Goal: Task Accomplishment & Management: Manage account settings

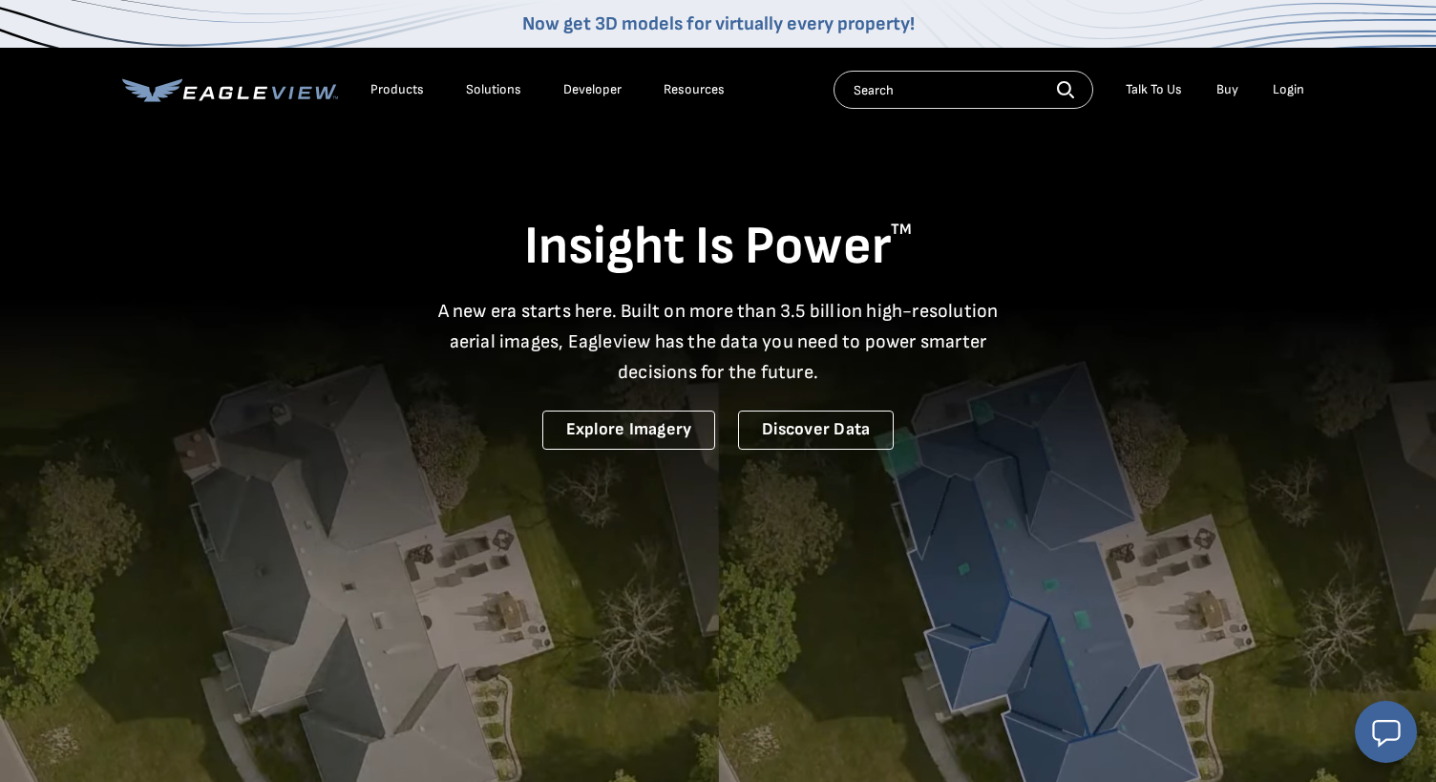
click at [1286, 92] on div "Login" at bounding box center [1289, 89] width 32 height 17
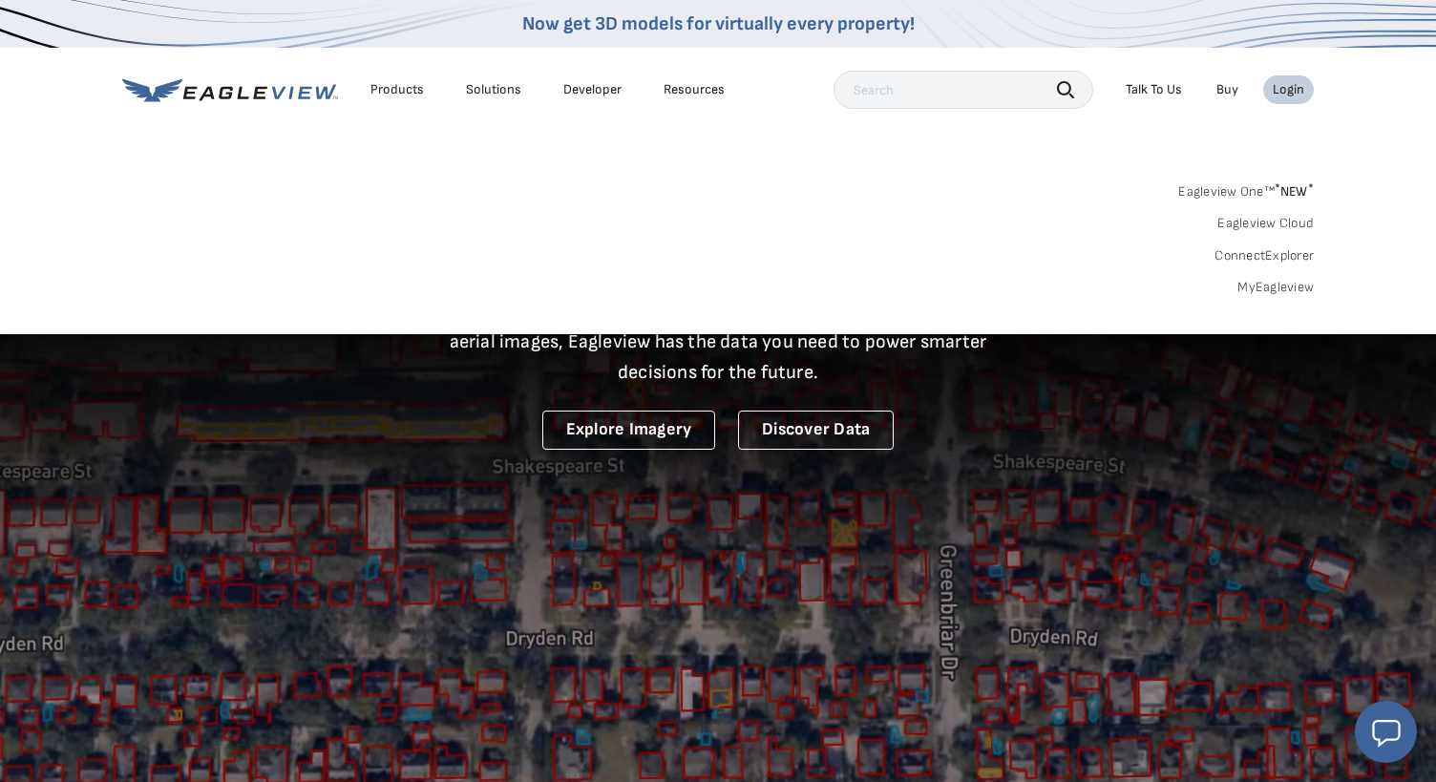
click at [1287, 287] on link "MyEagleview" at bounding box center [1275, 287] width 76 height 17
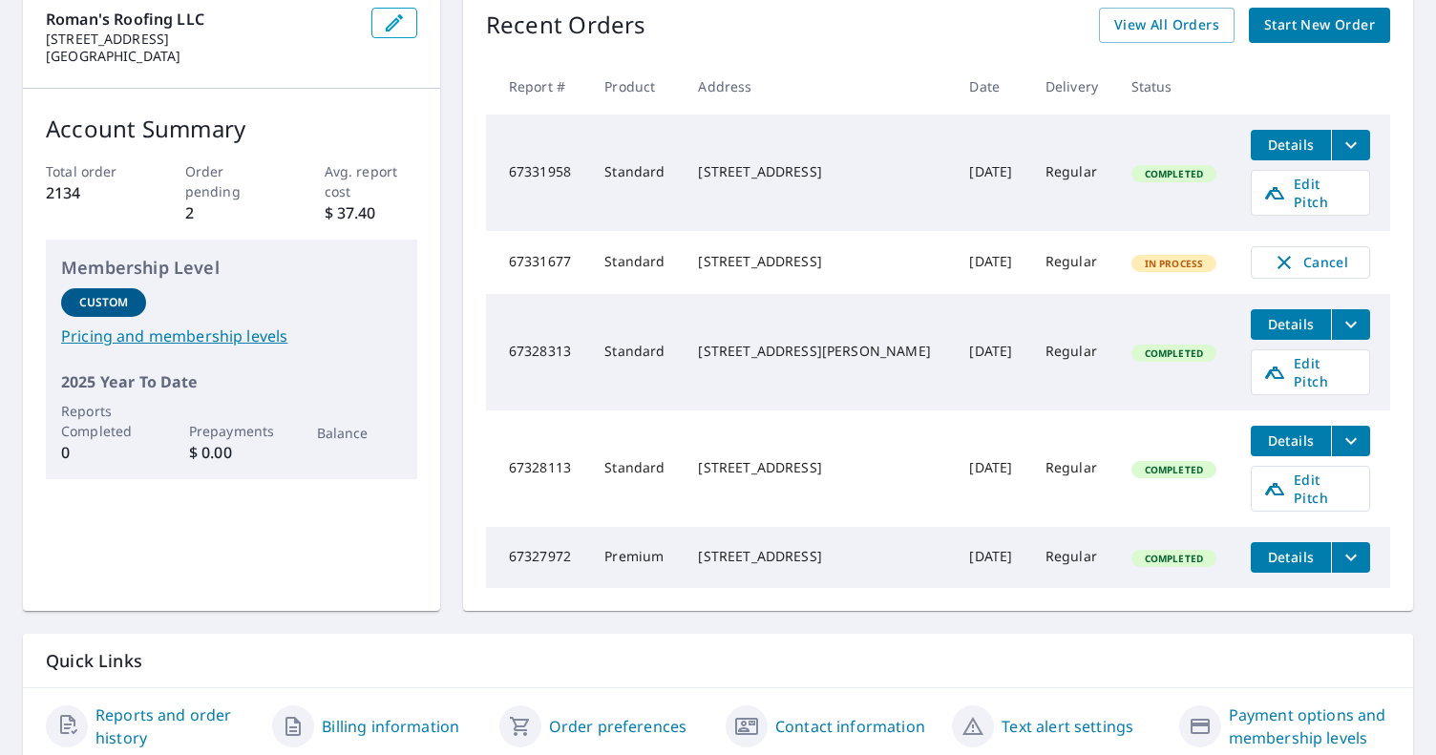
scroll to position [194, 0]
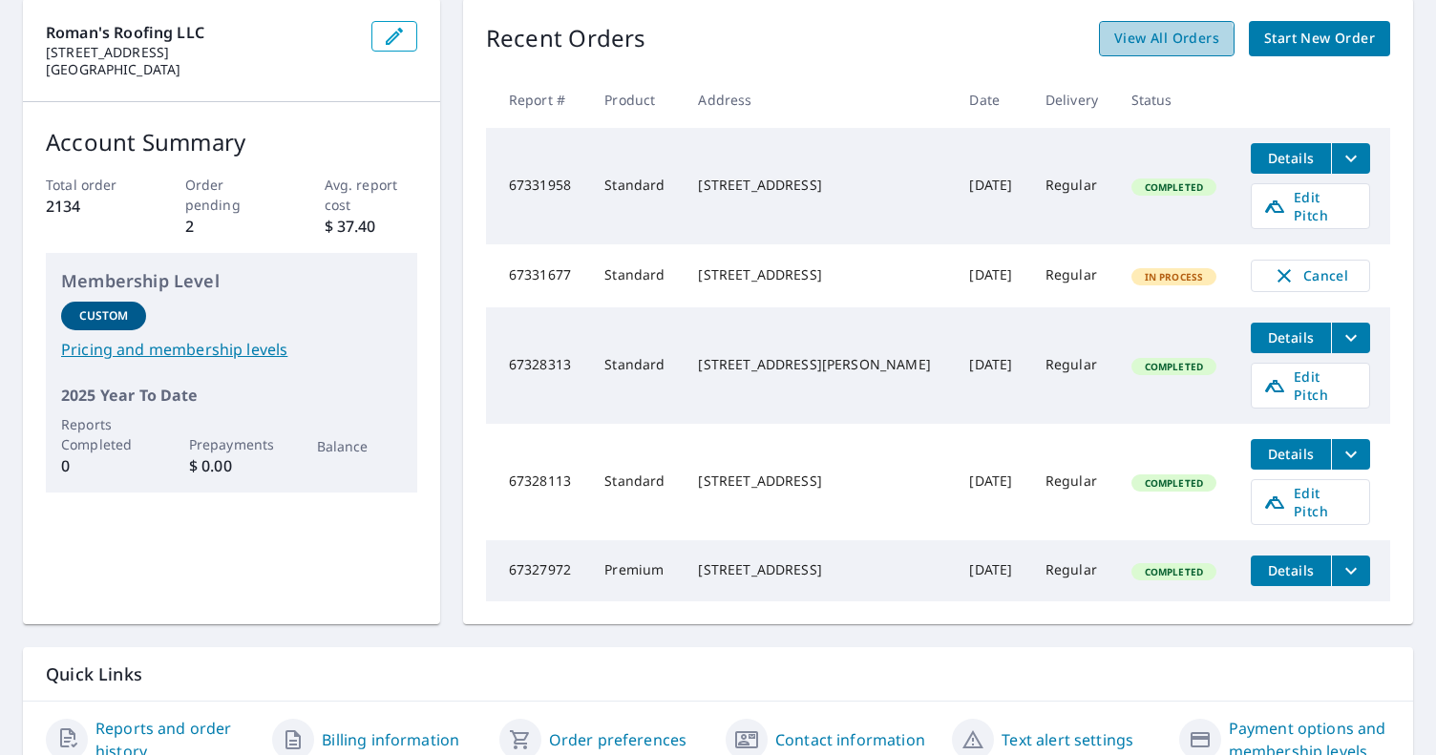
click at [1168, 45] on span "View All Orders" at bounding box center [1166, 39] width 105 height 24
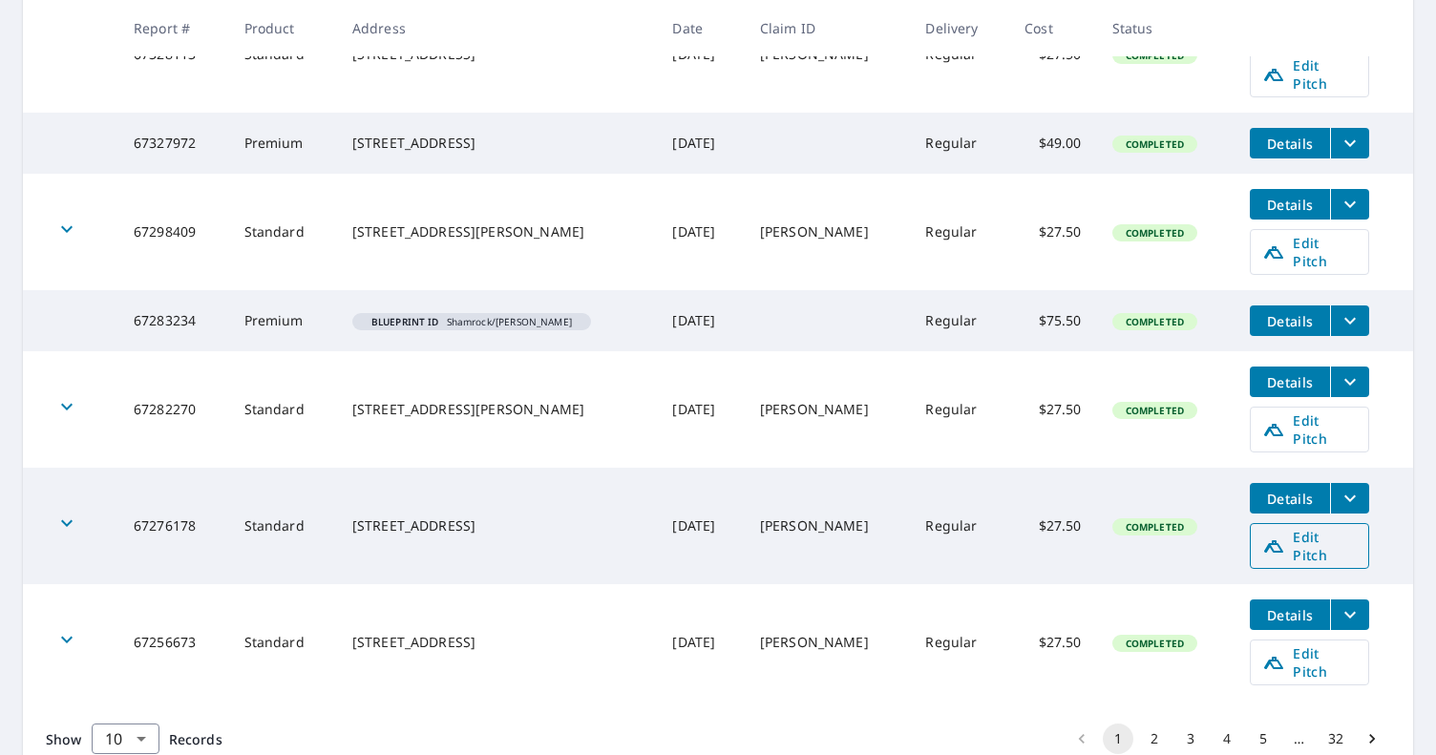
click at [1310, 528] on span "Edit Pitch" at bounding box center [1309, 546] width 95 height 36
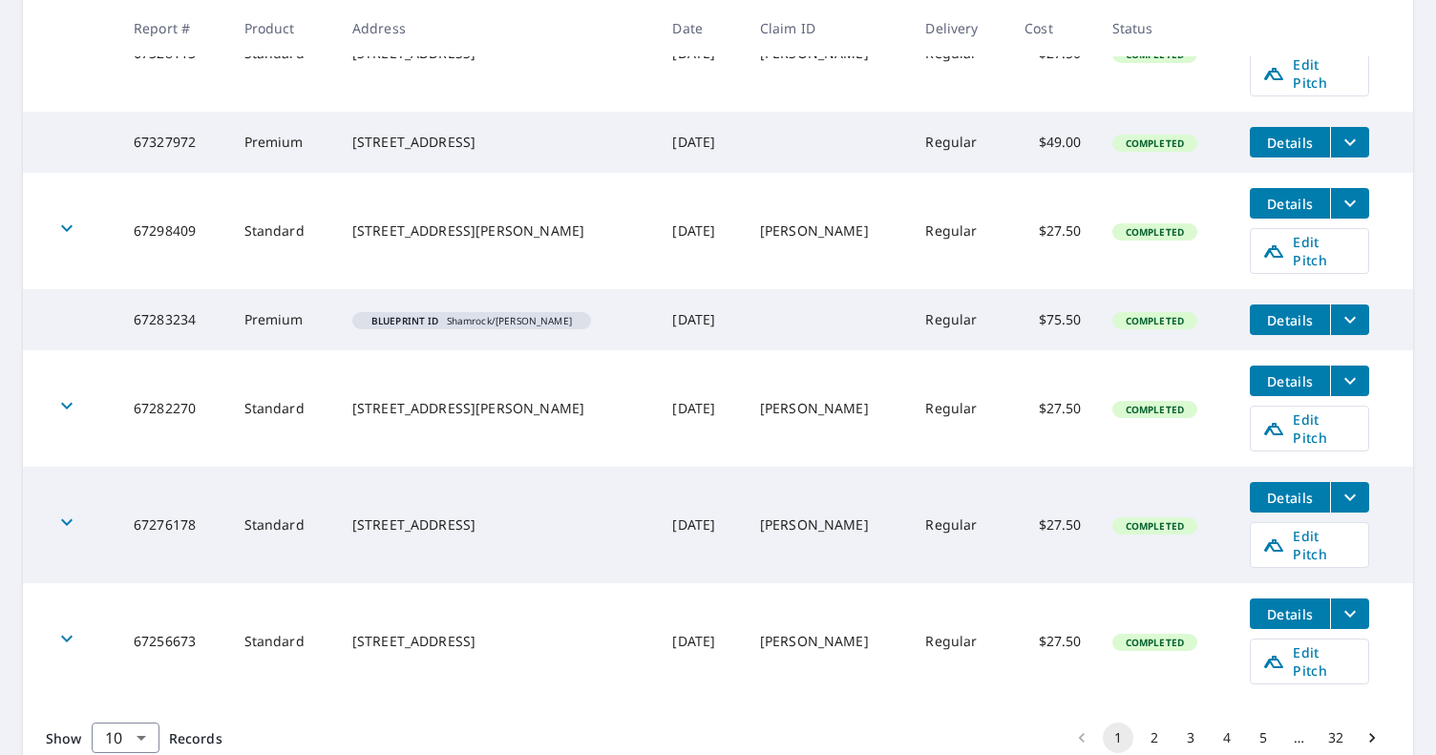
scroll to position [732, 0]
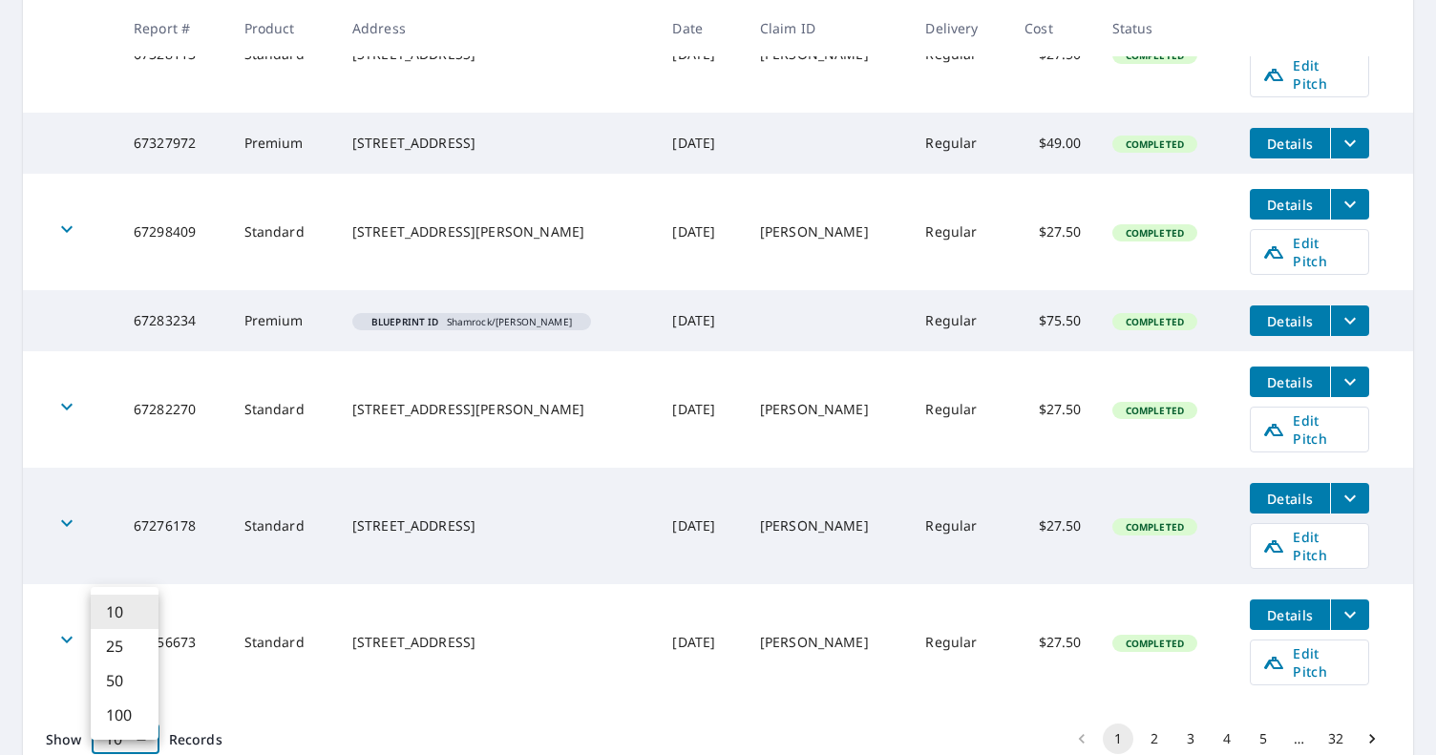
click at [134, 659] on body "RP RP Dashboard Order History Order RP Dashboard / Order History Order History …" at bounding box center [718, 377] width 1436 height 755
click at [142, 712] on li "100" at bounding box center [125, 715] width 68 height 34
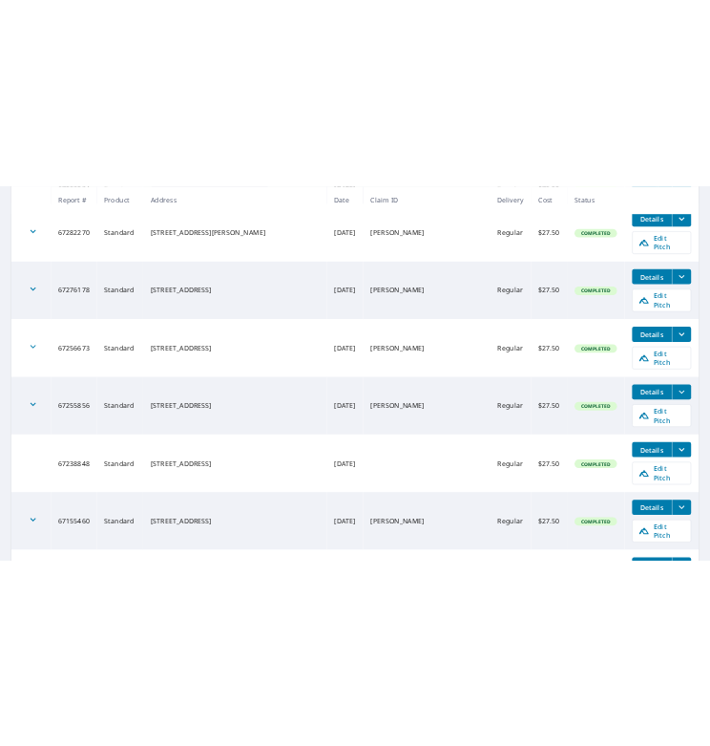
scroll to position [1051, 0]
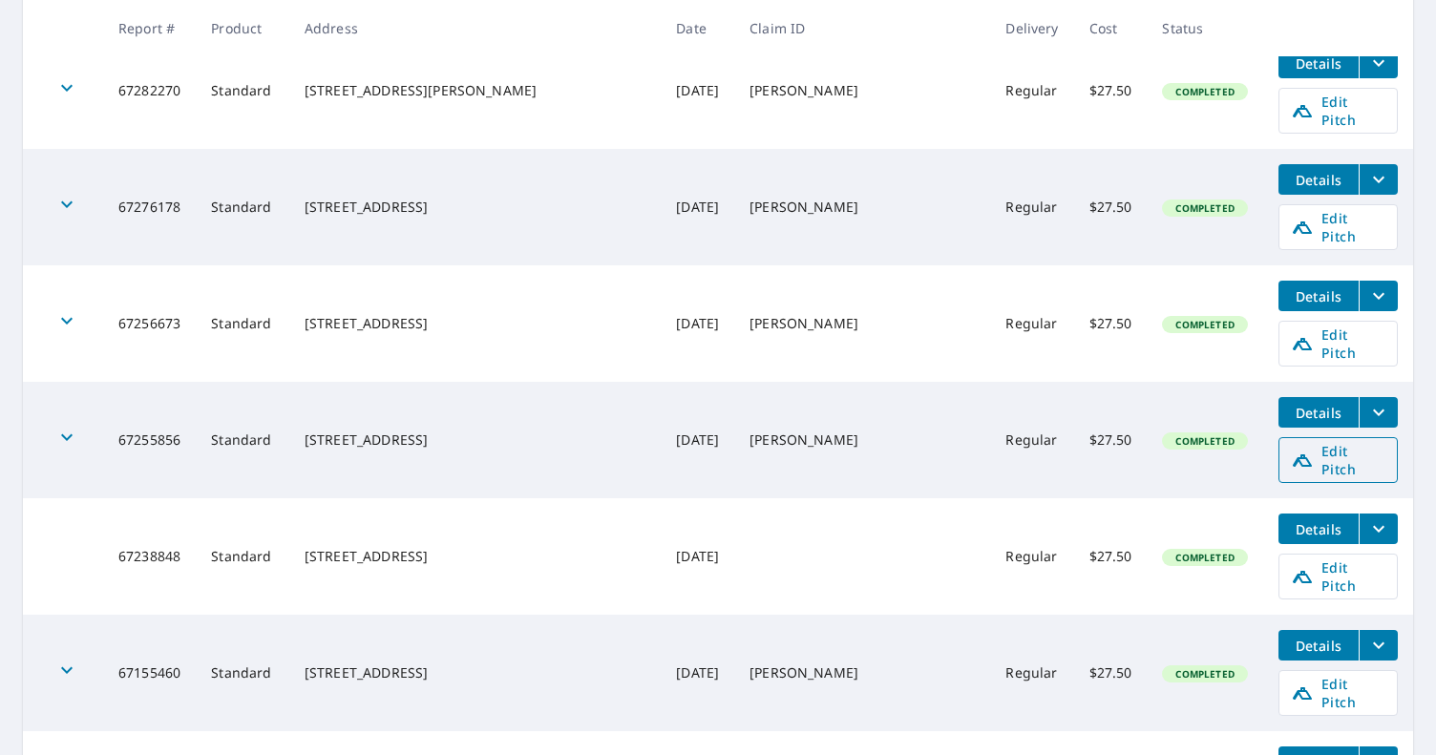
click at [1341, 442] on span "Edit Pitch" at bounding box center [1338, 460] width 95 height 36
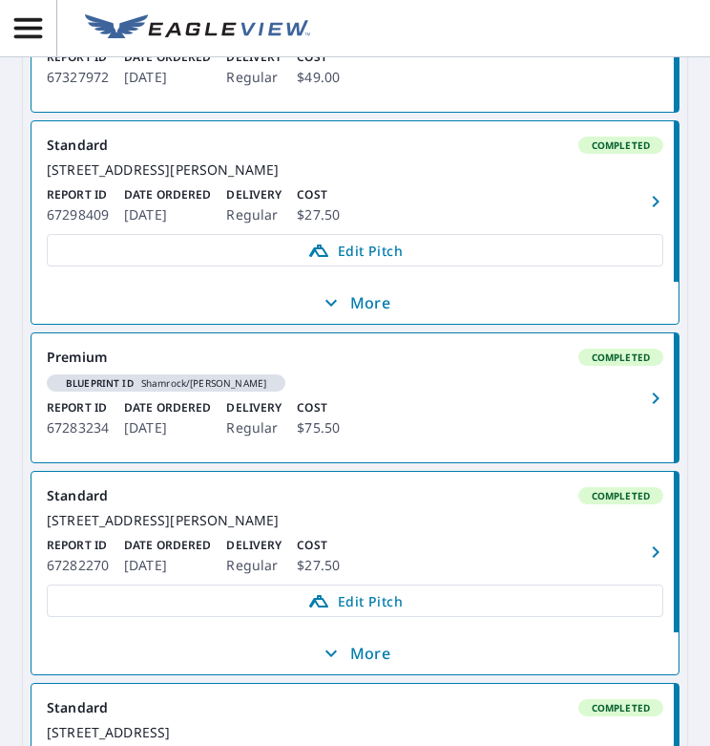
scroll to position [1362, 0]
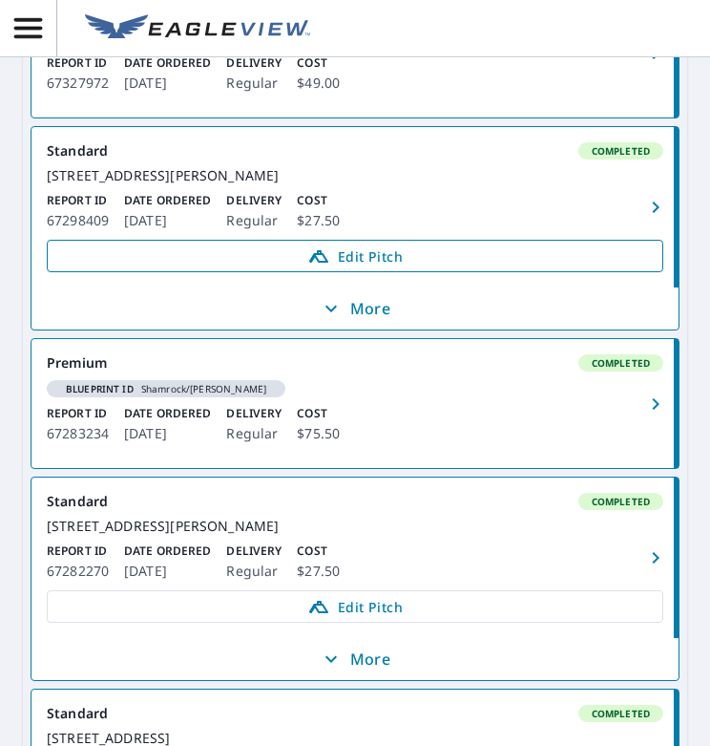
click at [331, 267] on span "Edit Pitch" at bounding box center [355, 255] width 592 height 23
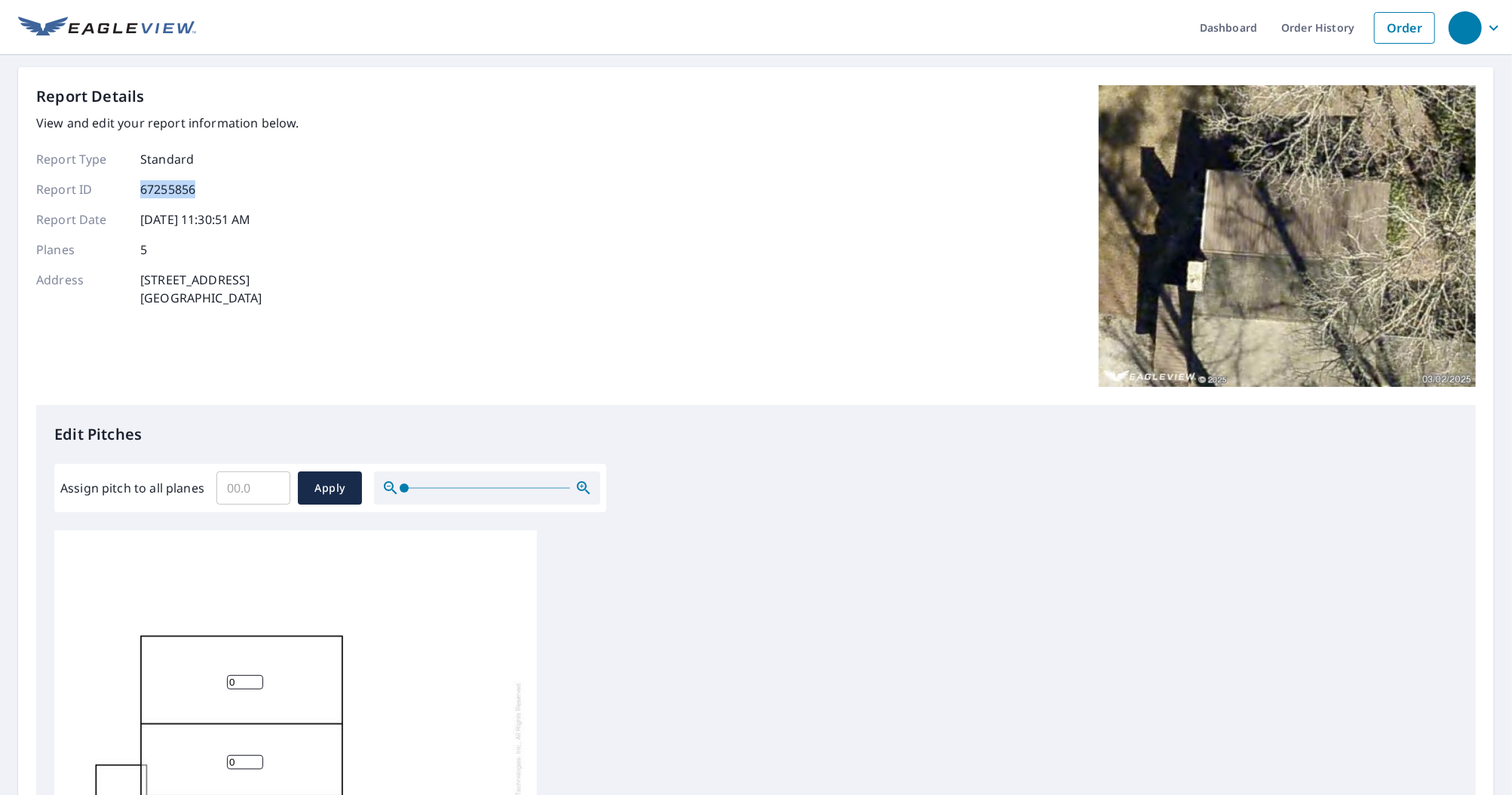
drag, startPoint x: 209, startPoint y: 197, endPoint x: 137, endPoint y: 183, distance: 73.3
click at [137, 183] on div "Report ID 67255856" at bounding box center [167, 189] width 263 height 18
copy p "67255856"
click at [1282, 34] on link "Order History" at bounding box center [1318, 28] width 97 height 55
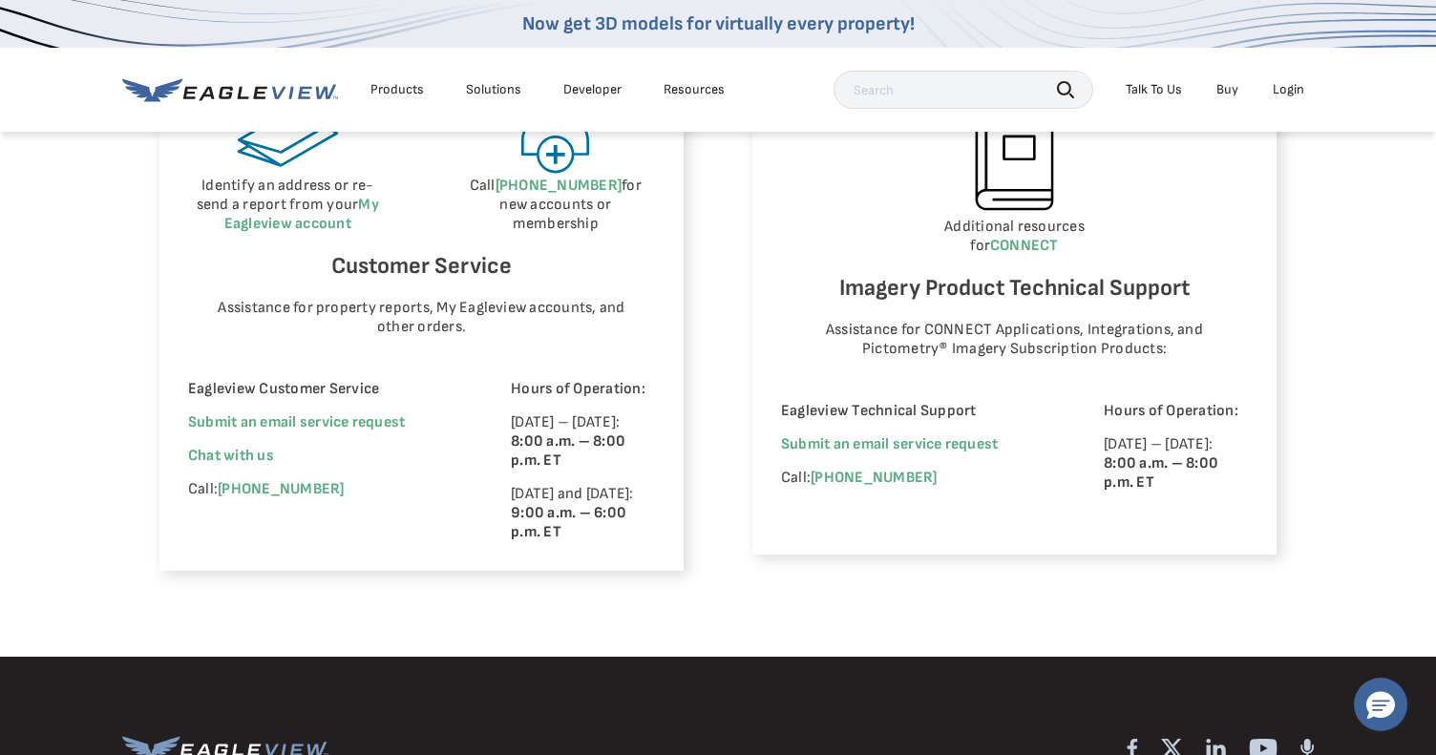
scroll to position [1251, 0]
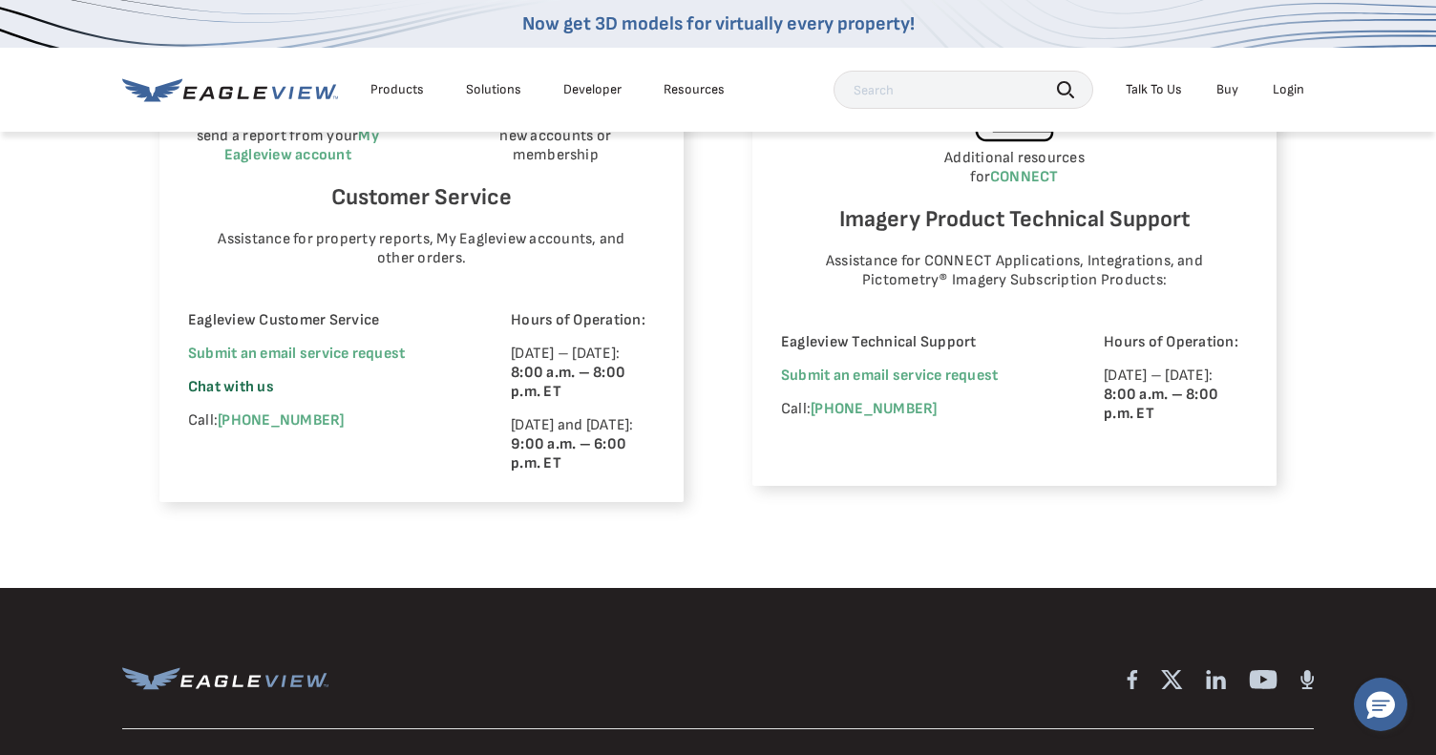
click at [251, 388] on span "Chat with us" at bounding box center [231, 387] width 86 height 18
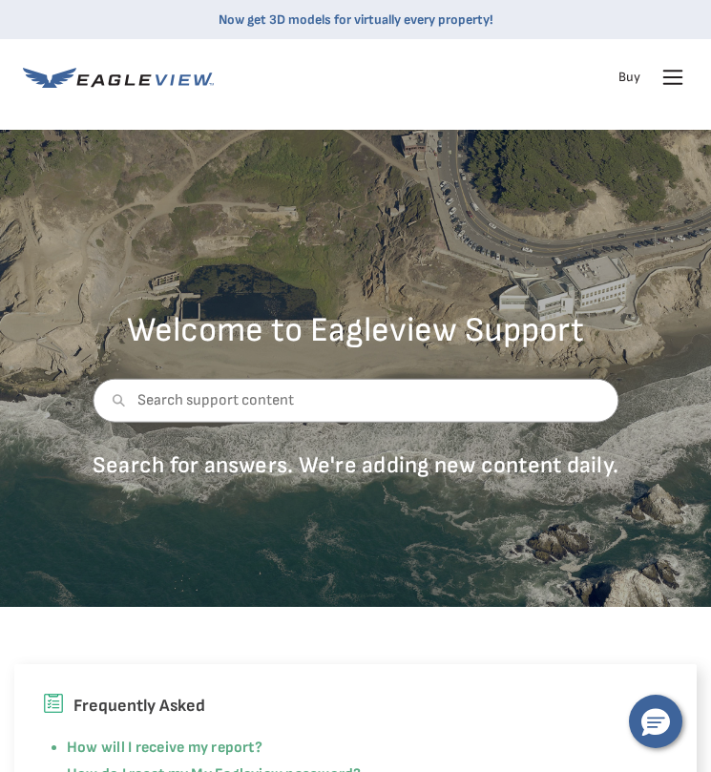
scroll to position [0, 0]
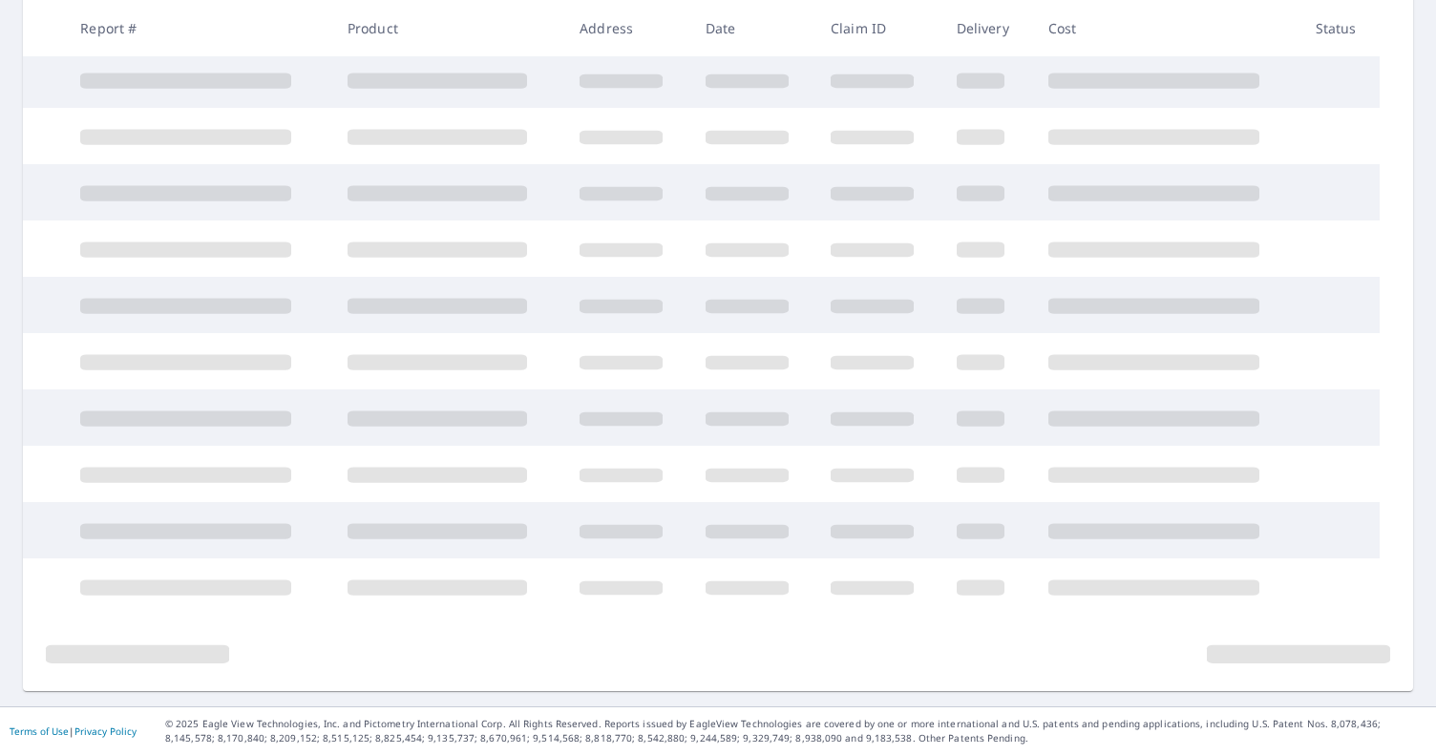
scroll to position [350, 0]
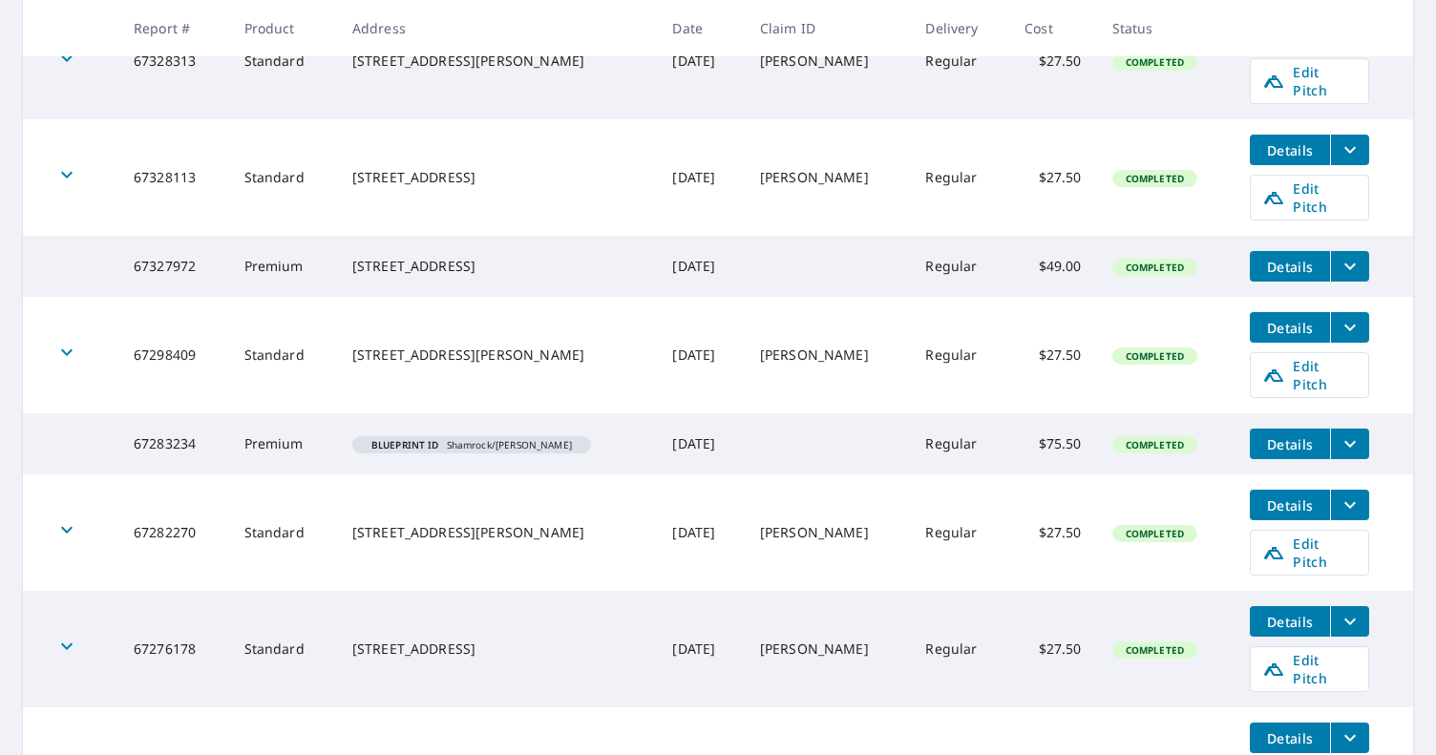
scroll to position [638, 0]
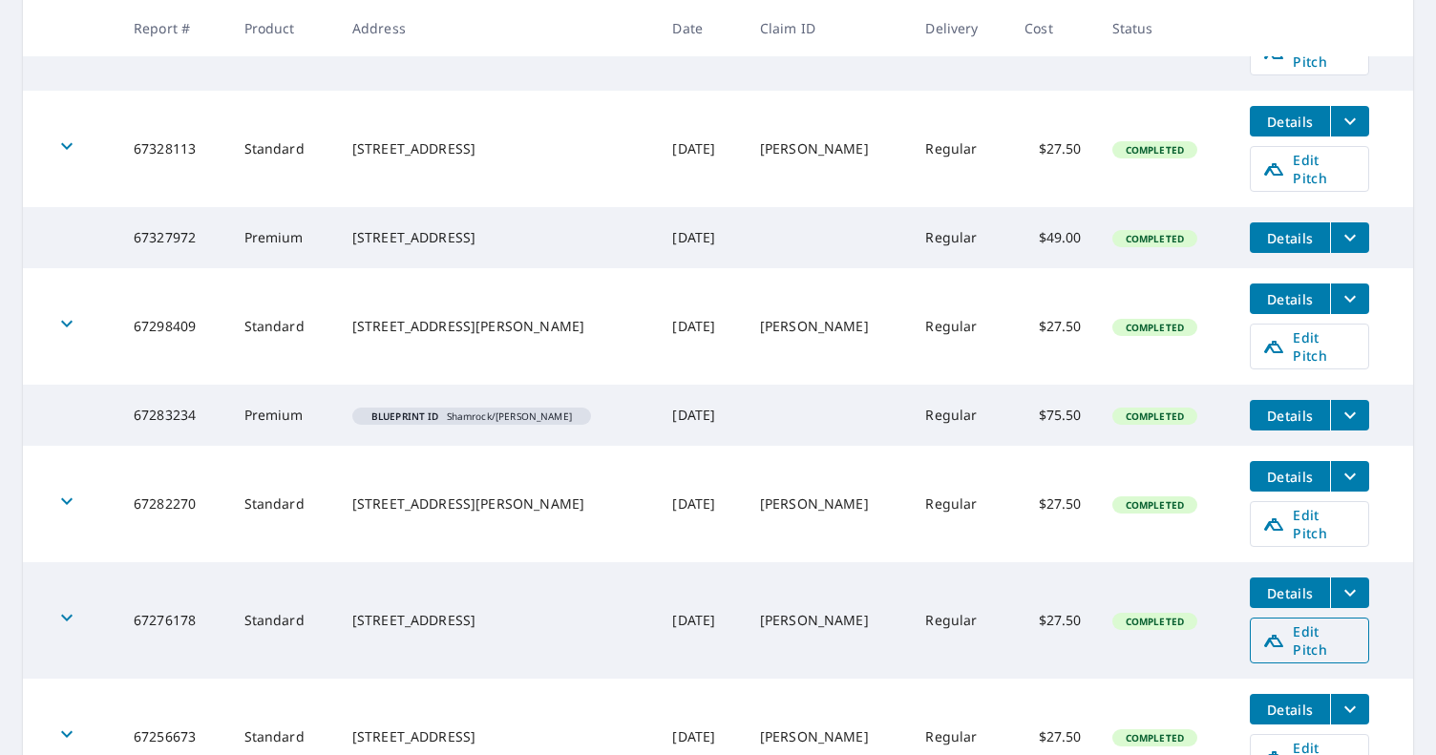
click at [1346, 623] on span "Edit Pitch" at bounding box center [1309, 641] width 95 height 36
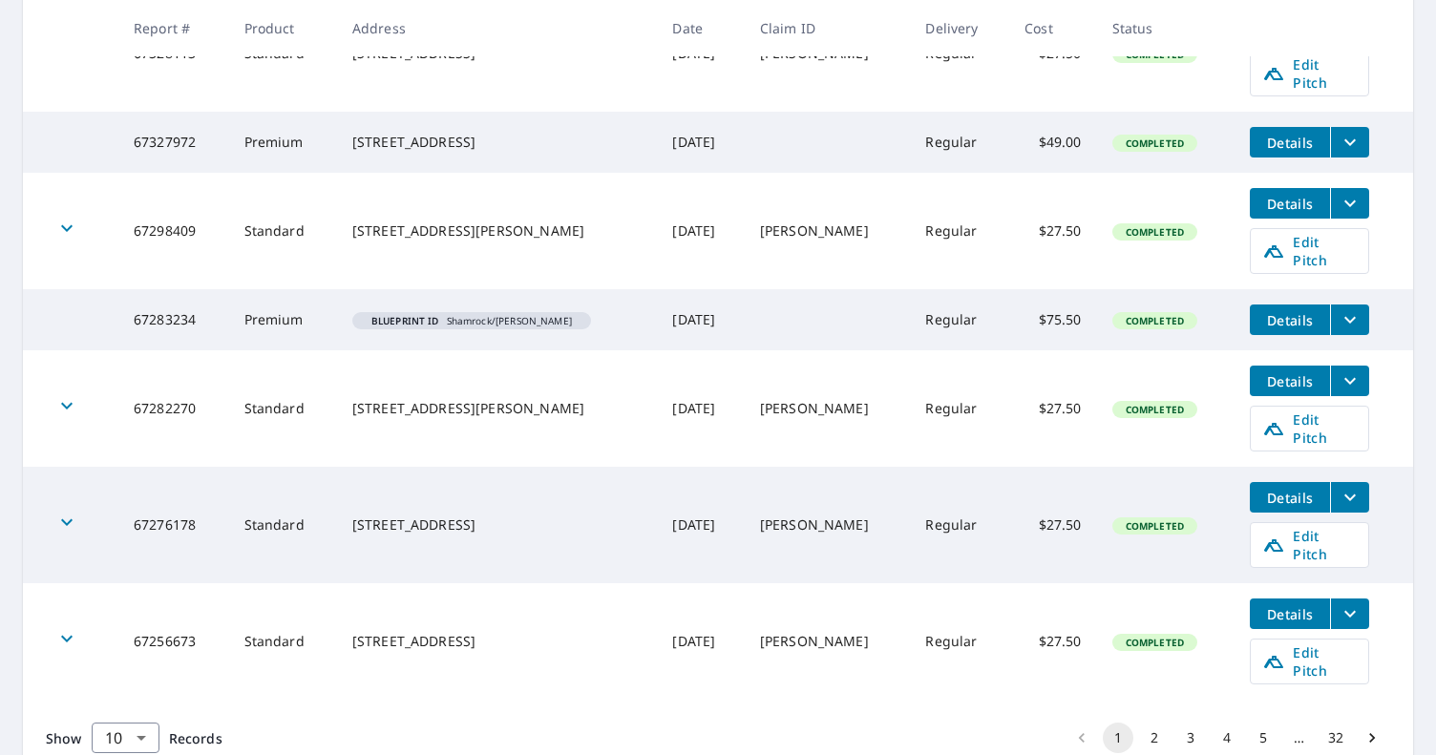
scroll to position [732, 0]
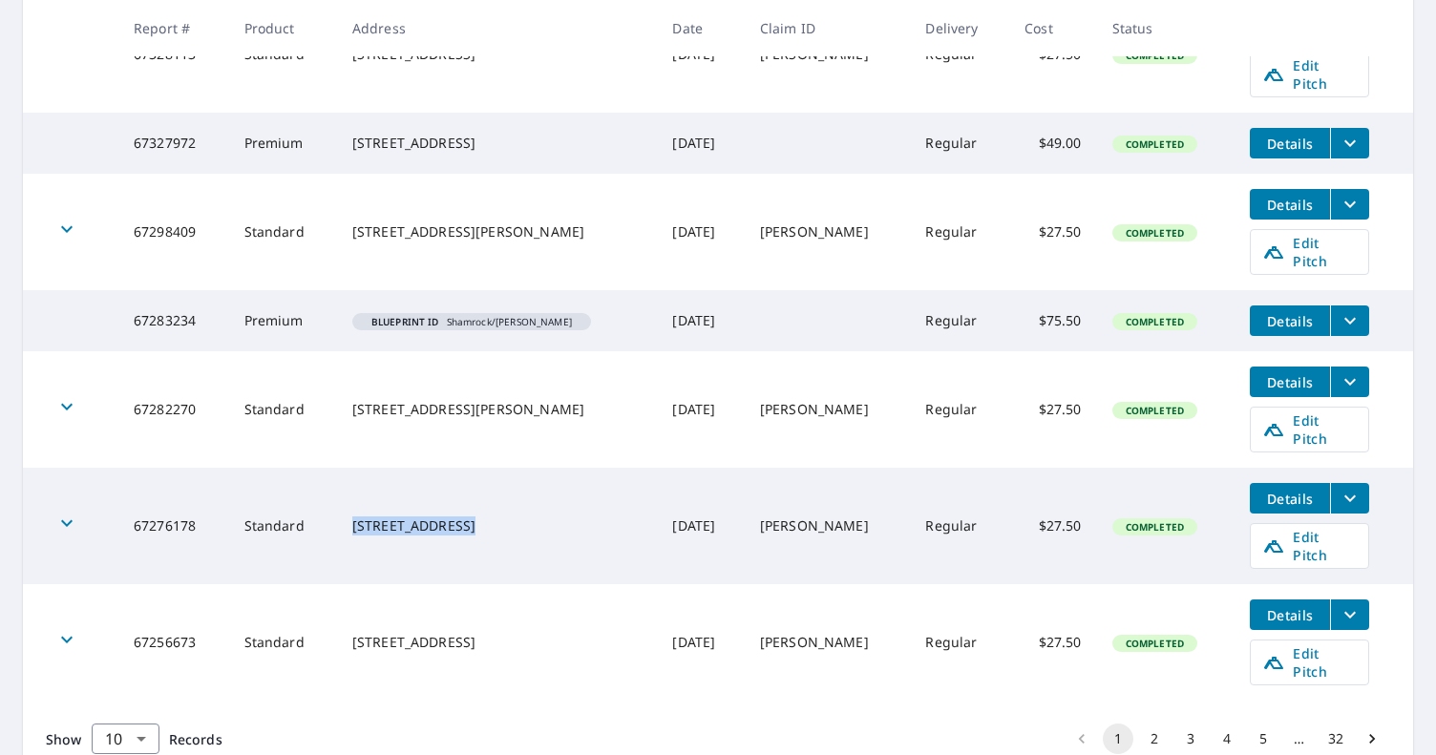
drag, startPoint x: 350, startPoint y: 451, endPoint x: 461, endPoint y: 454, distance: 110.8
click at [461, 517] on div "424 Turnberry Ln Cashiers, NC 28717" at bounding box center [497, 526] width 290 height 19
copy div "[STREET_ADDRESS]"
click at [451, 468] on td "424 Turnberry Ln Cashiers, NC 28717" at bounding box center [497, 526] width 321 height 116
click at [1317, 412] on span "Edit Pitch" at bounding box center [1309, 430] width 95 height 36
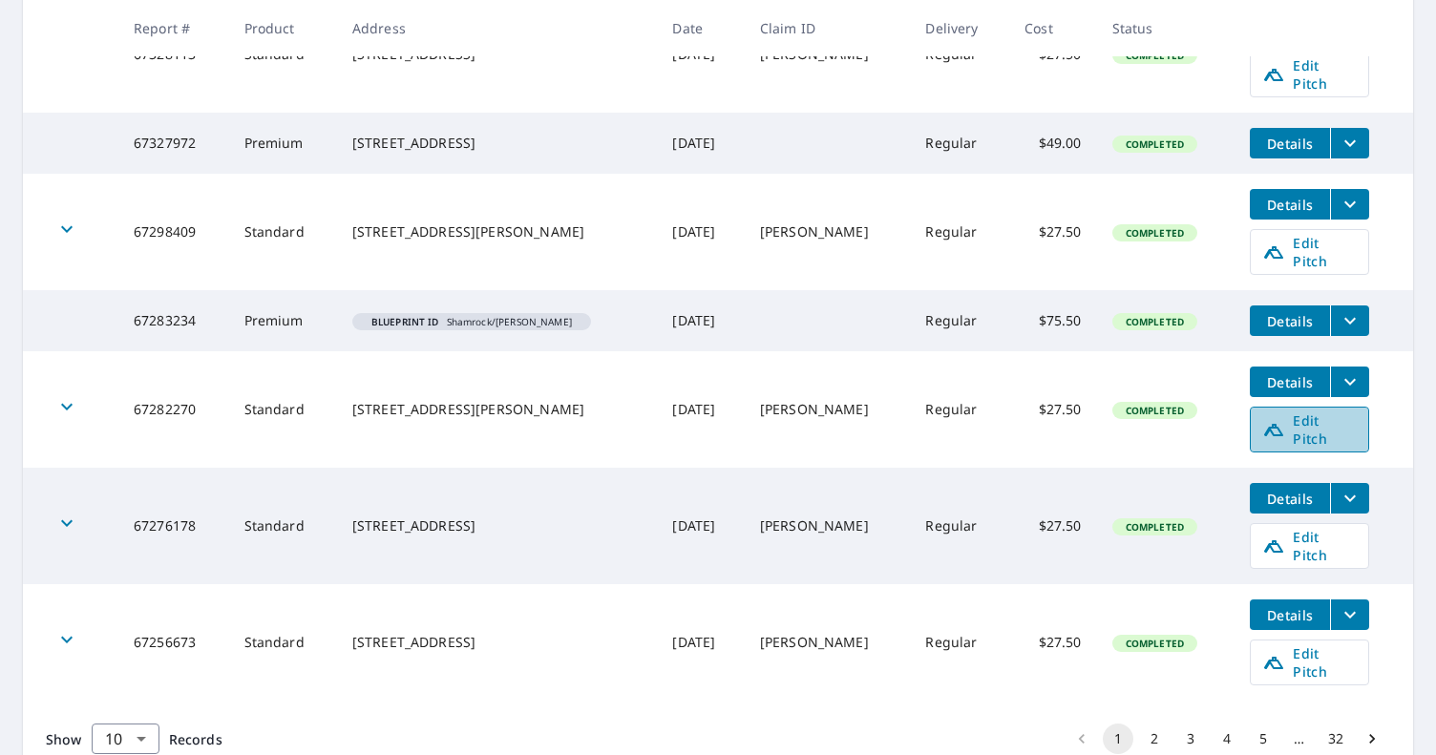
click at [1262, 412] on span "Edit Pitch" at bounding box center [1309, 430] width 95 height 36
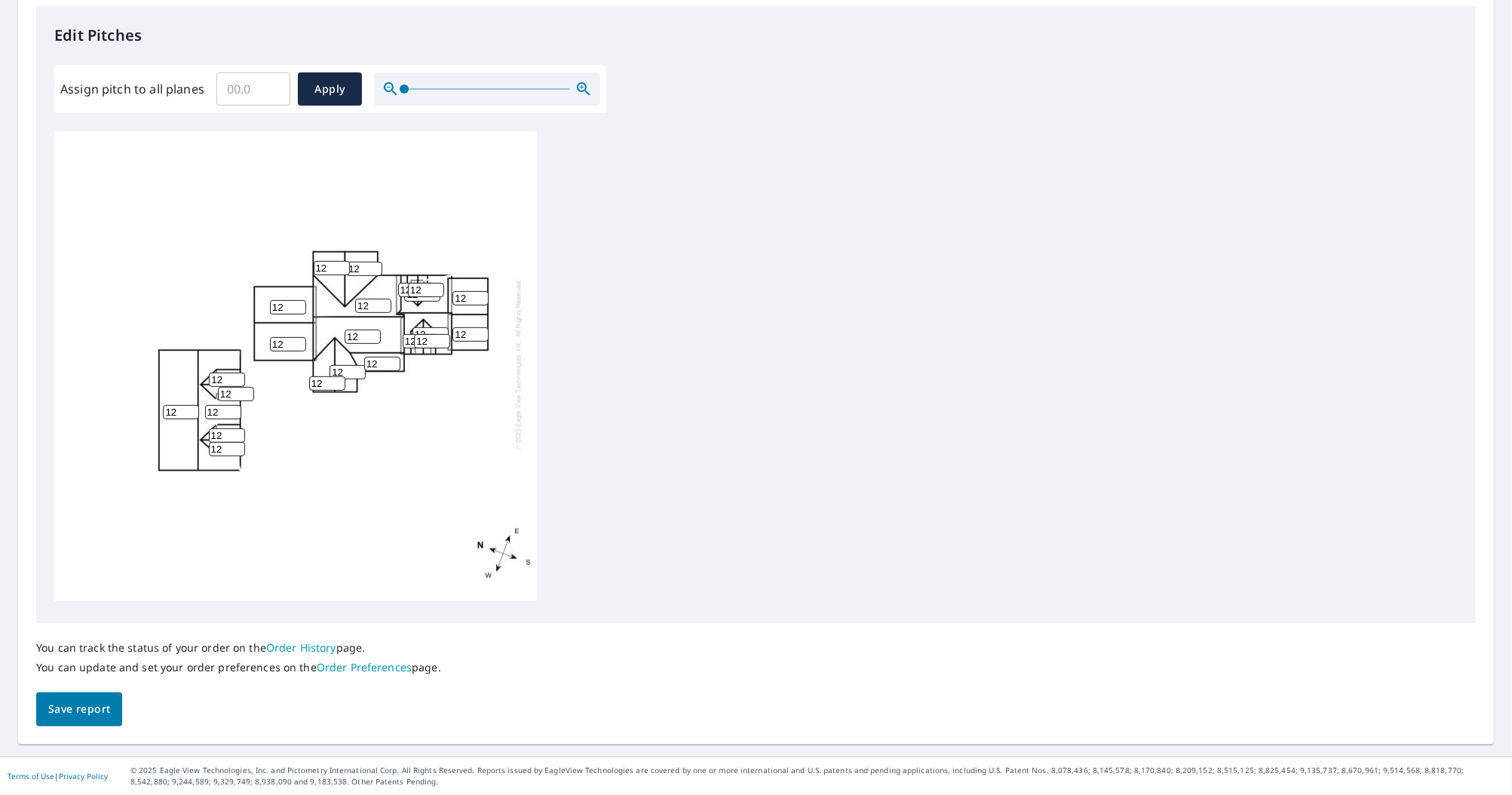
scroll to position [406, 0]
click at [92, 702] on span "Save report" at bounding box center [79, 710] width 62 height 19
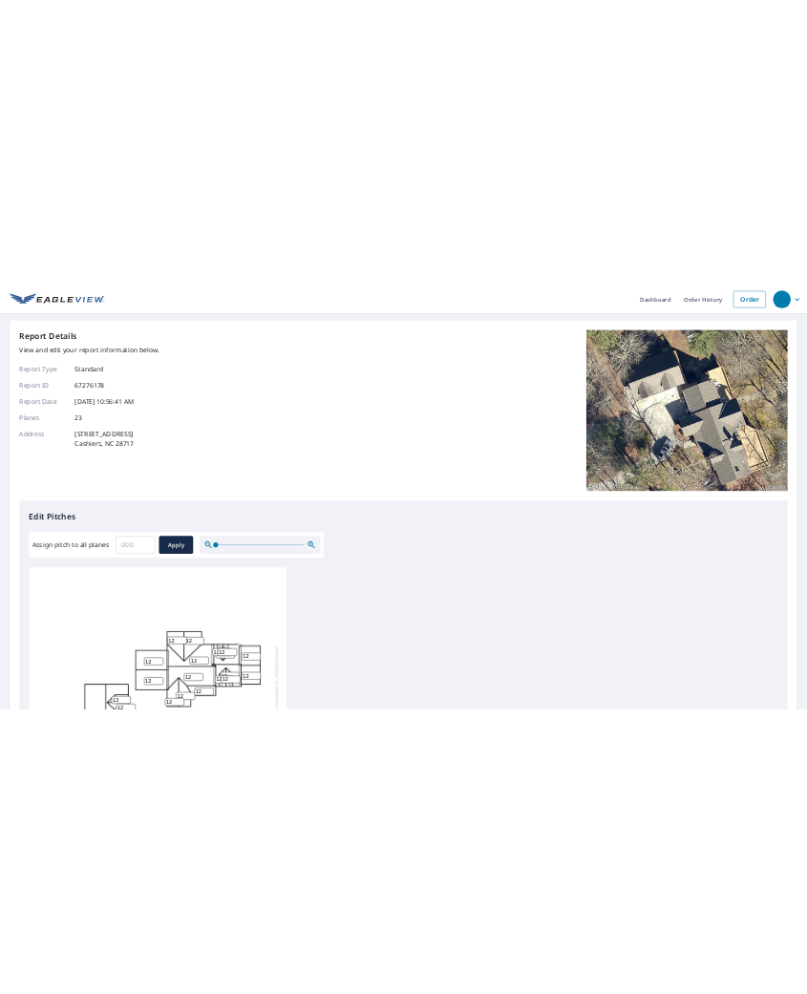
scroll to position [0, 0]
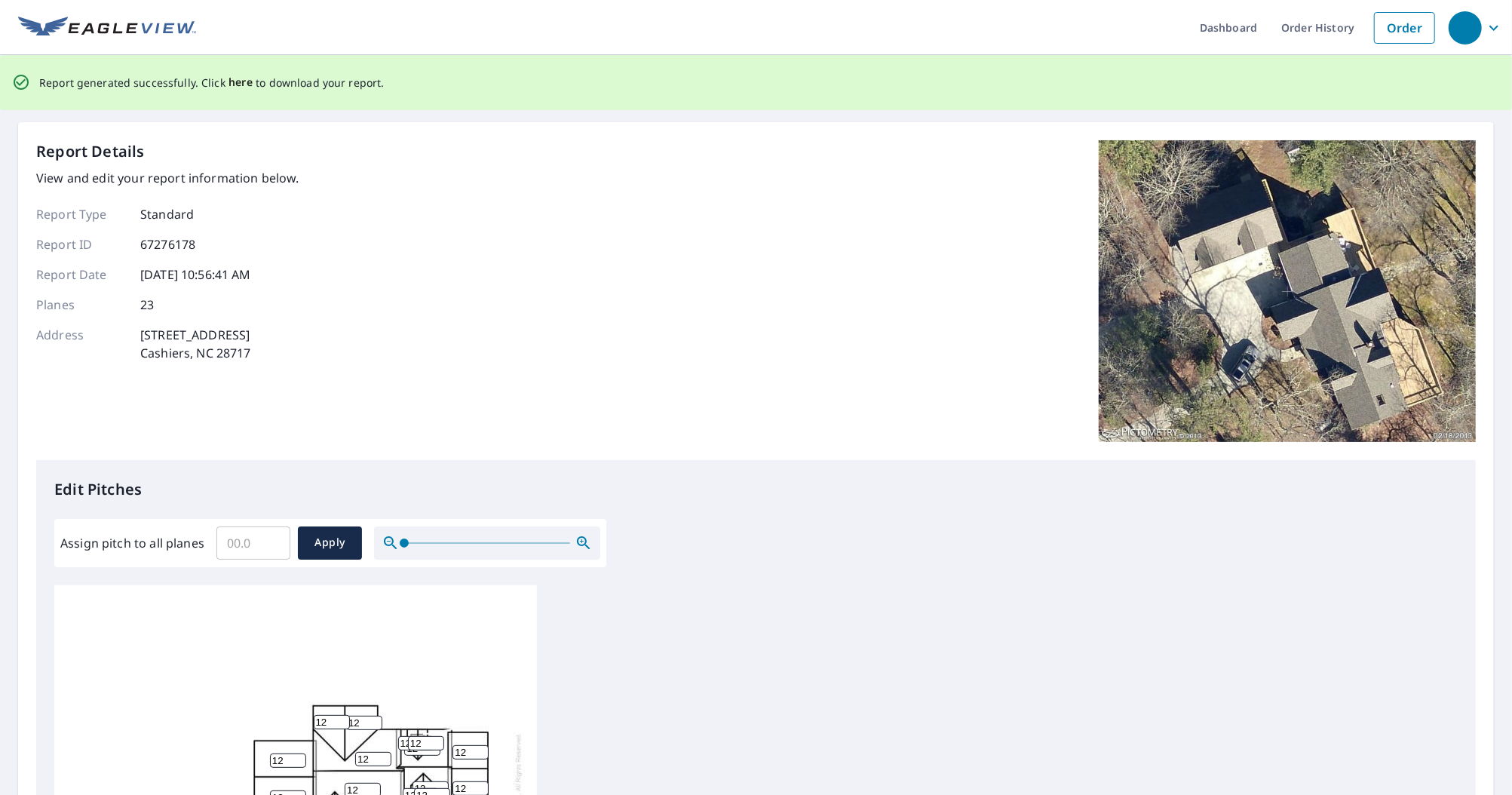
click at [239, 88] on span "here" at bounding box center [241, 83] width 25 height 19
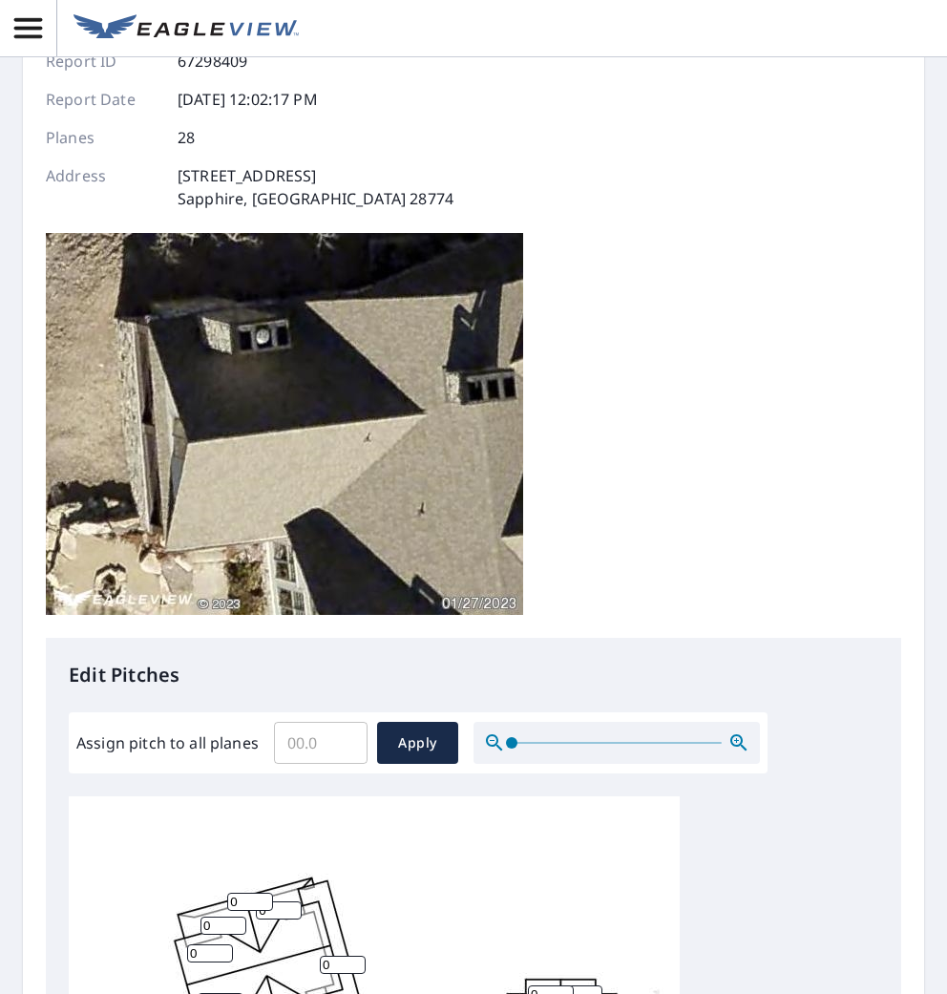
scroll to position [180, 0]
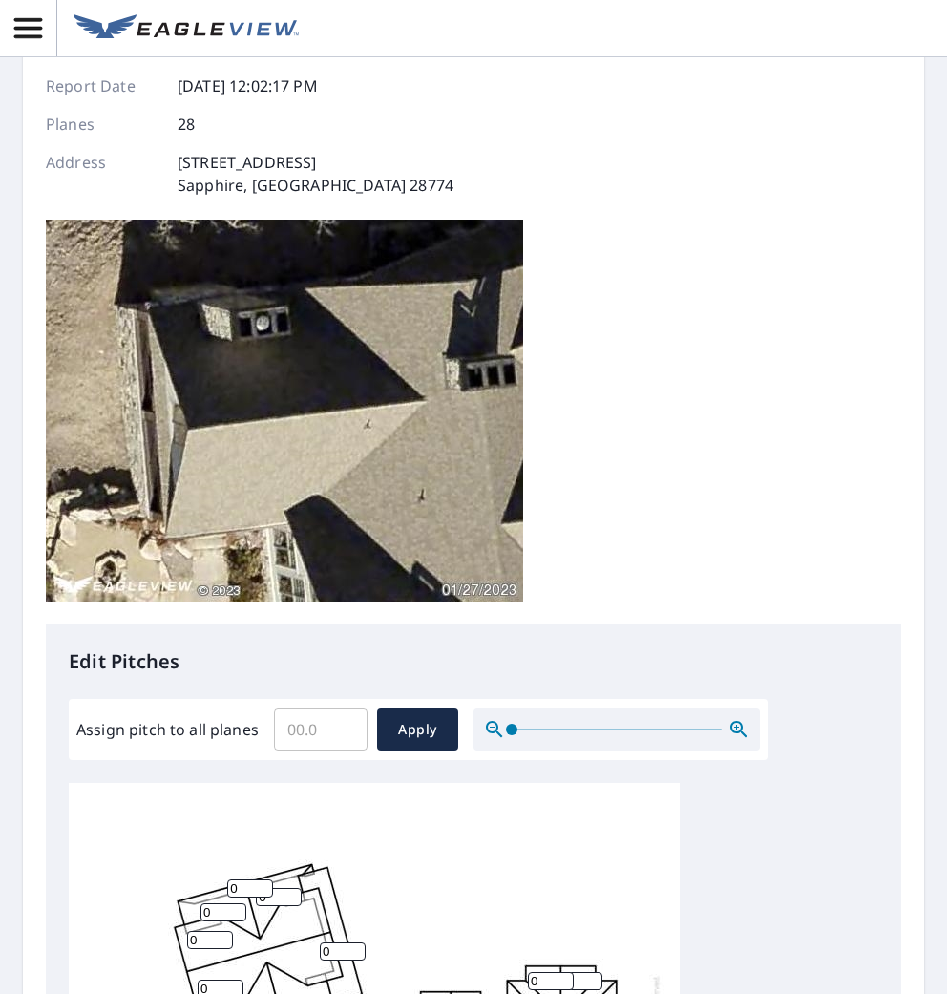
click at [291, 703] on input "Assign pitch to all planes" at bounding box center [321, 729] width 94 height 53
type input "12"
click at [391, 708] on button "Apply" at bounding box center [417, 729] width 81 height 42
type input "12"
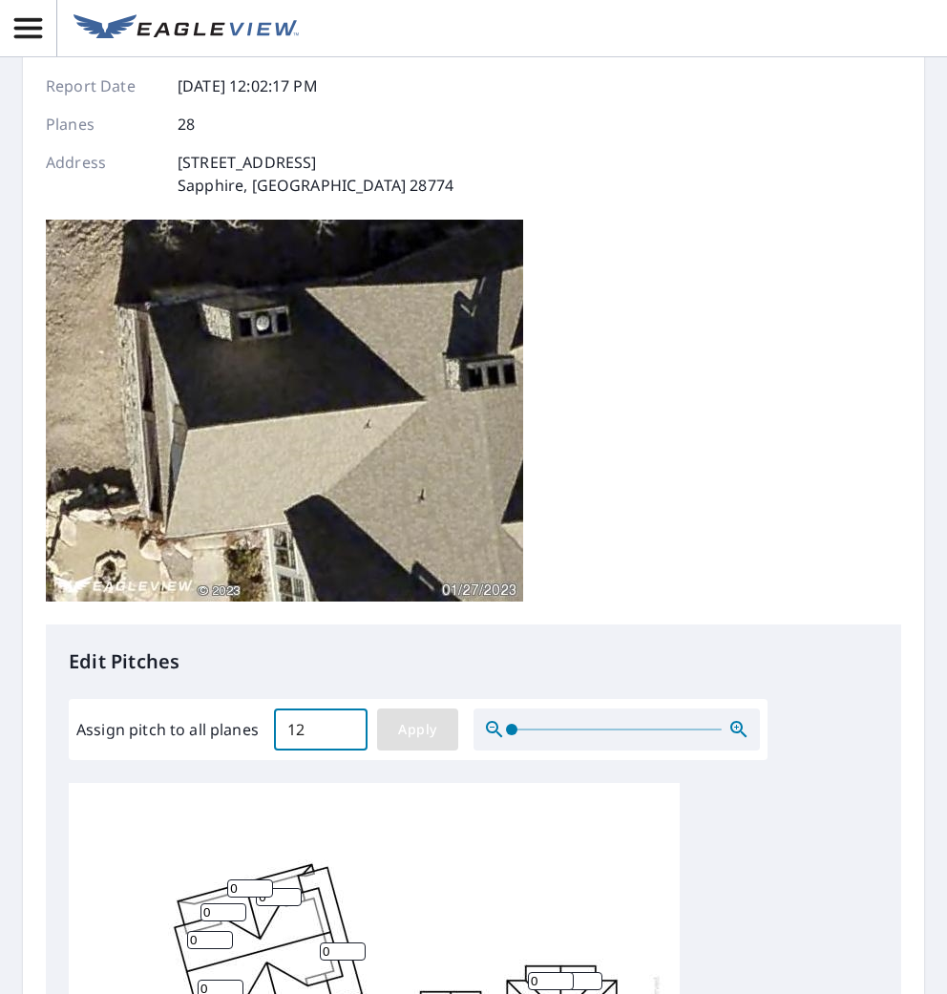
type input "12"
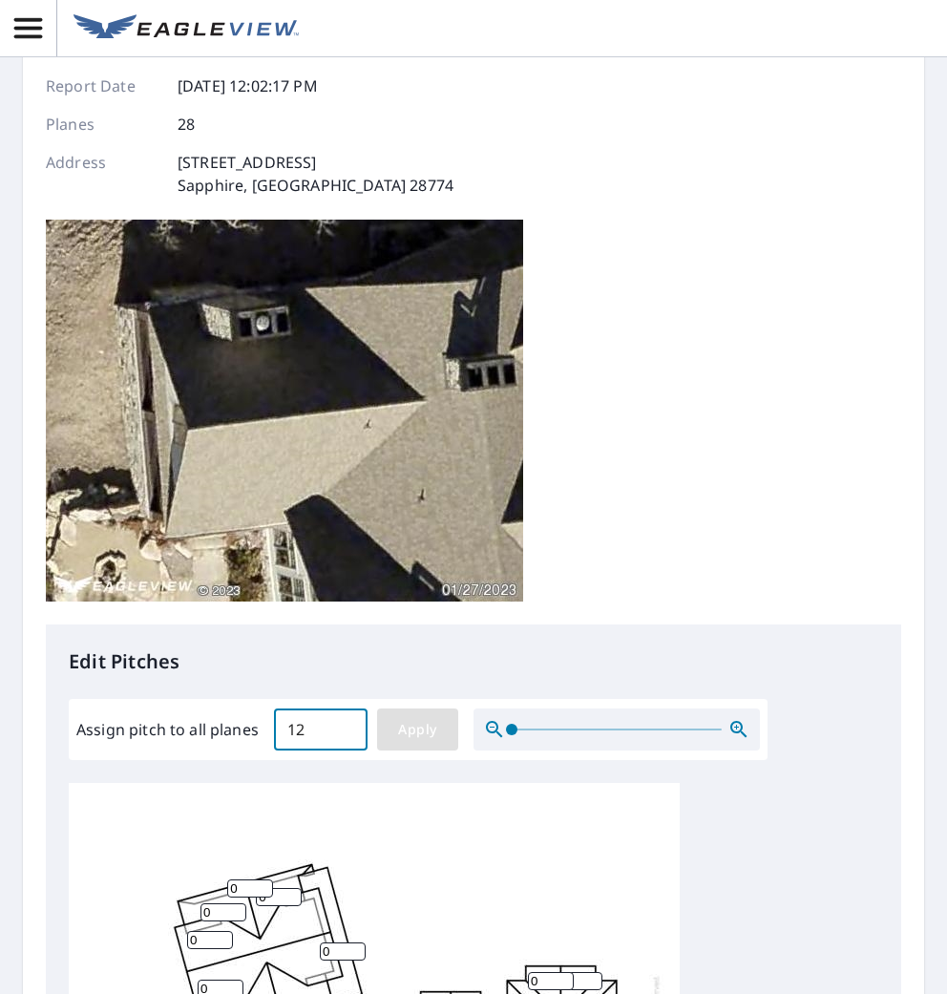
type input "12"
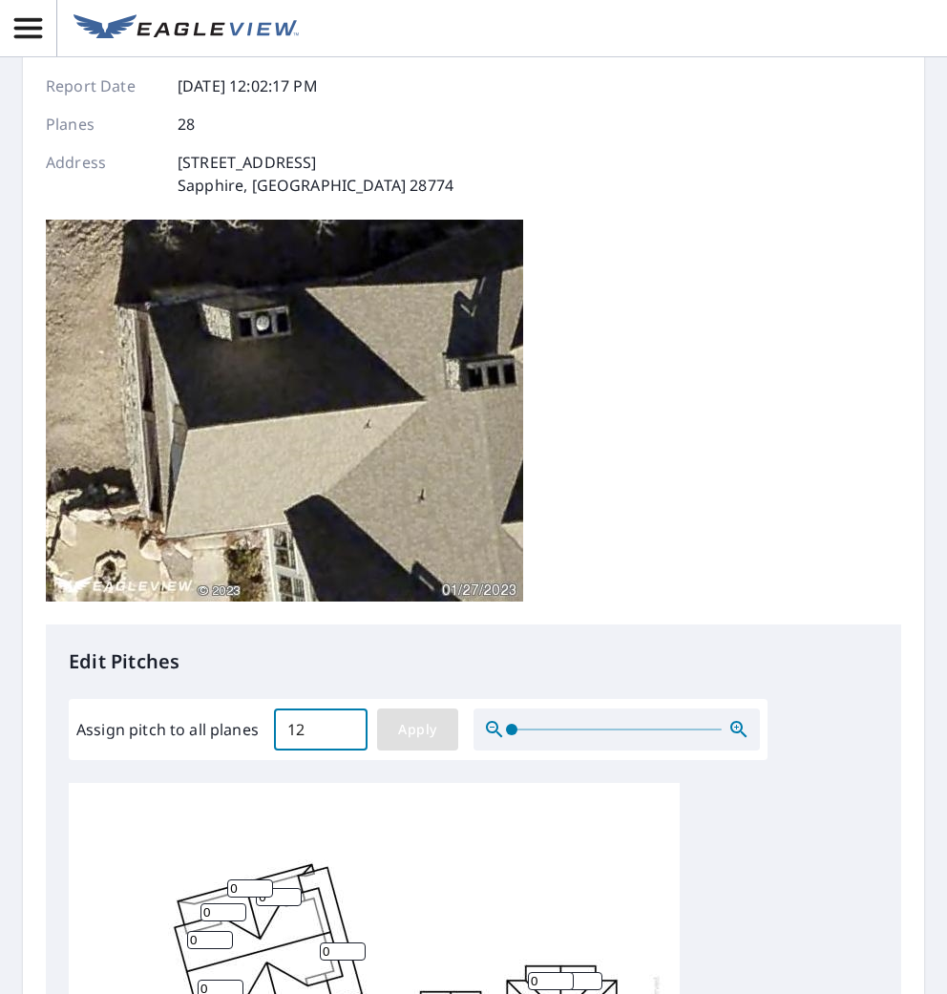
type input "12"
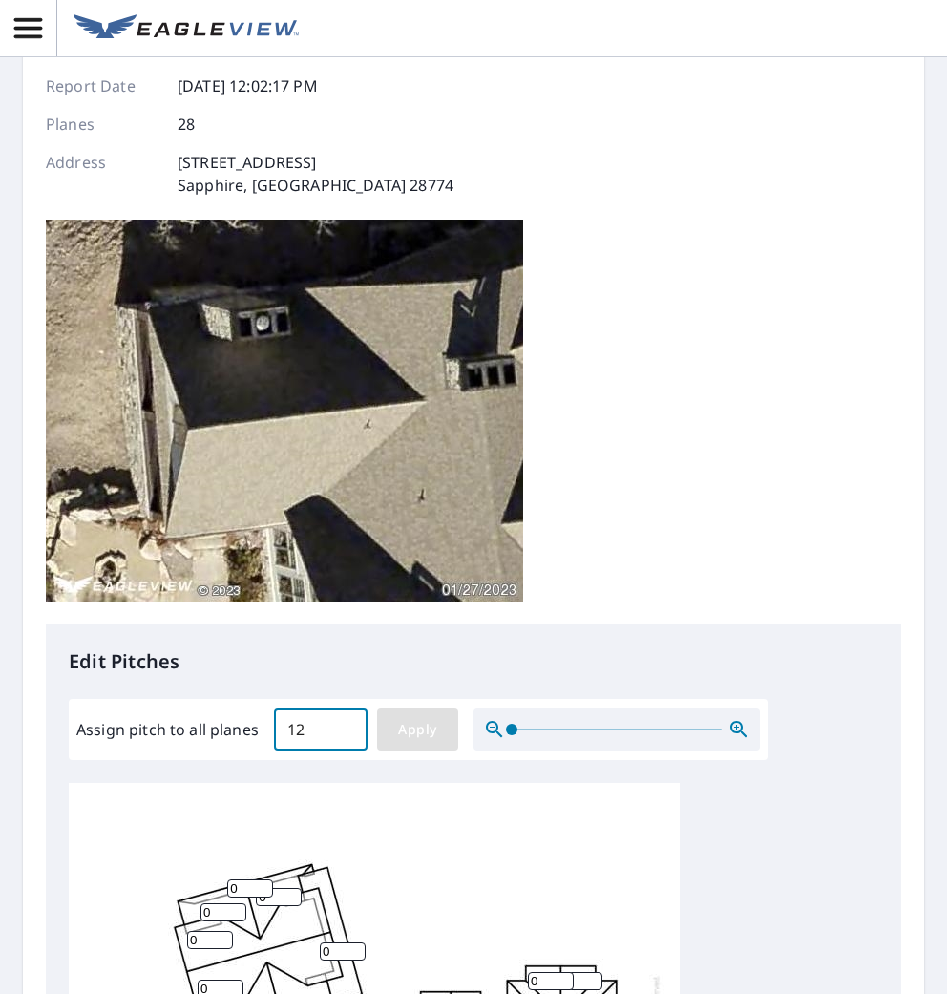
type input "12"
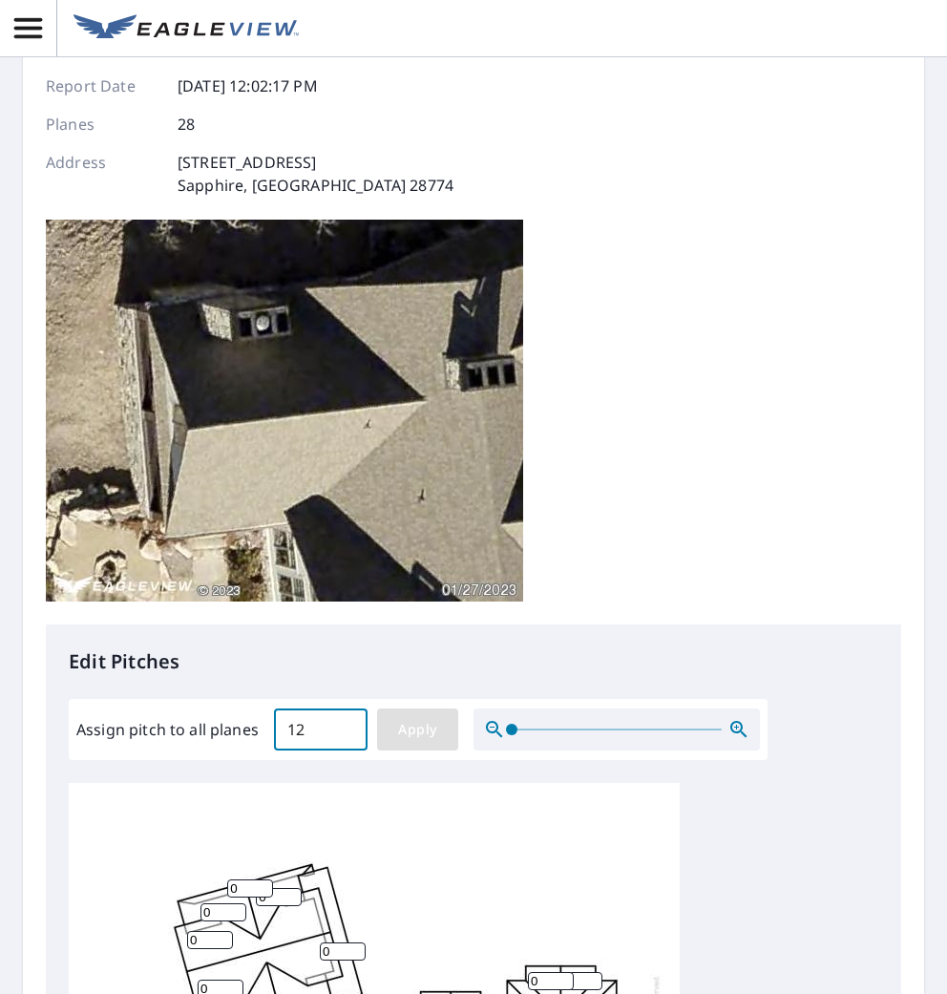
type input "12"
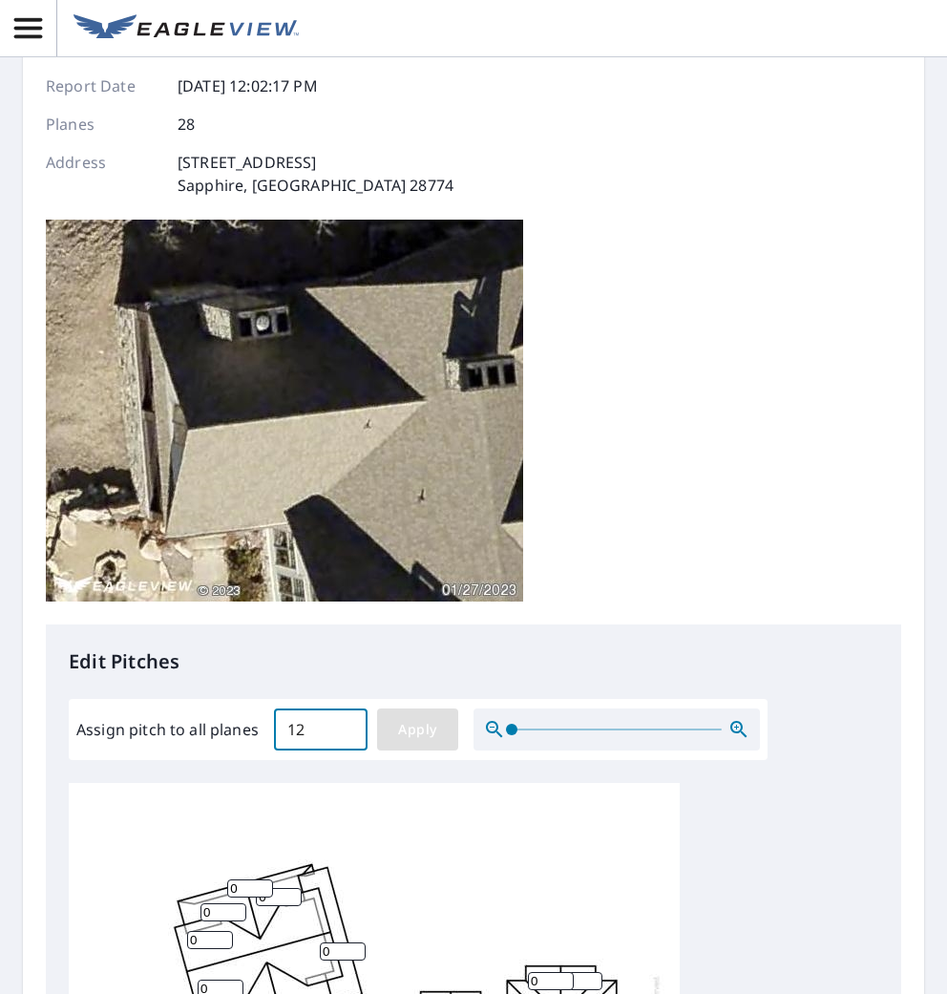
type input "12"
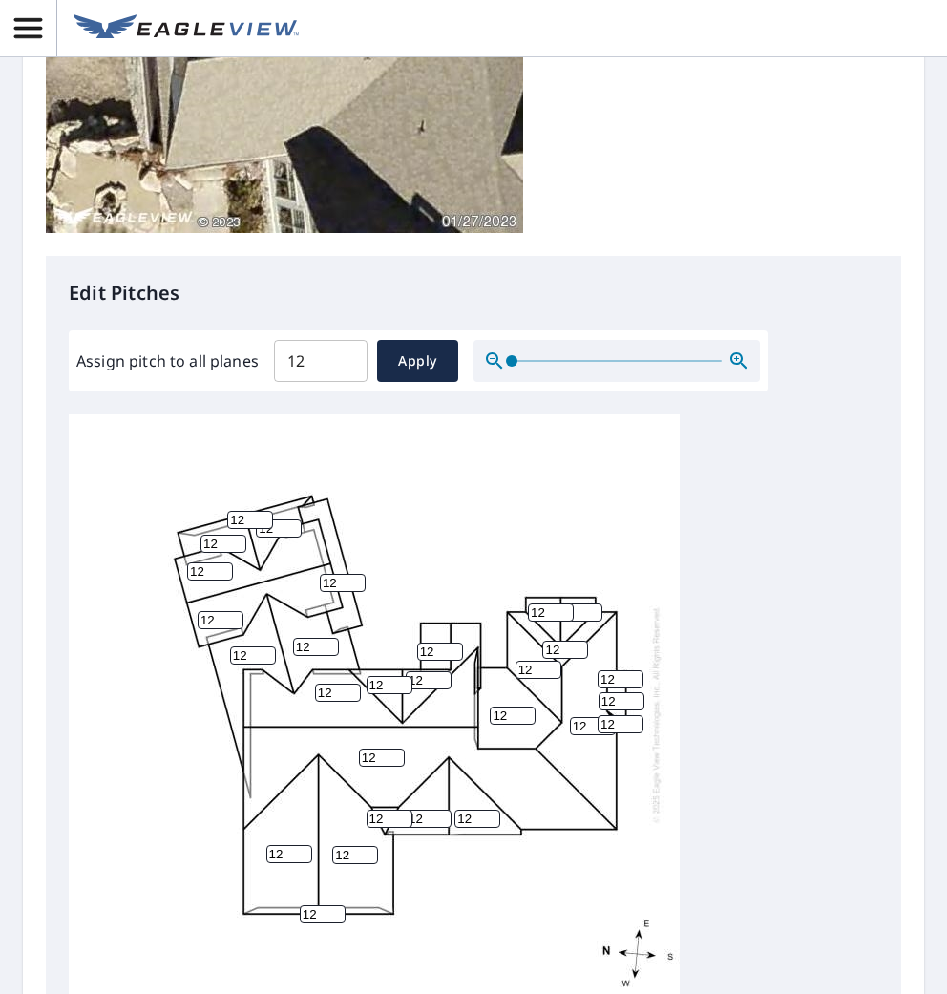
scroll to position [547, 0]
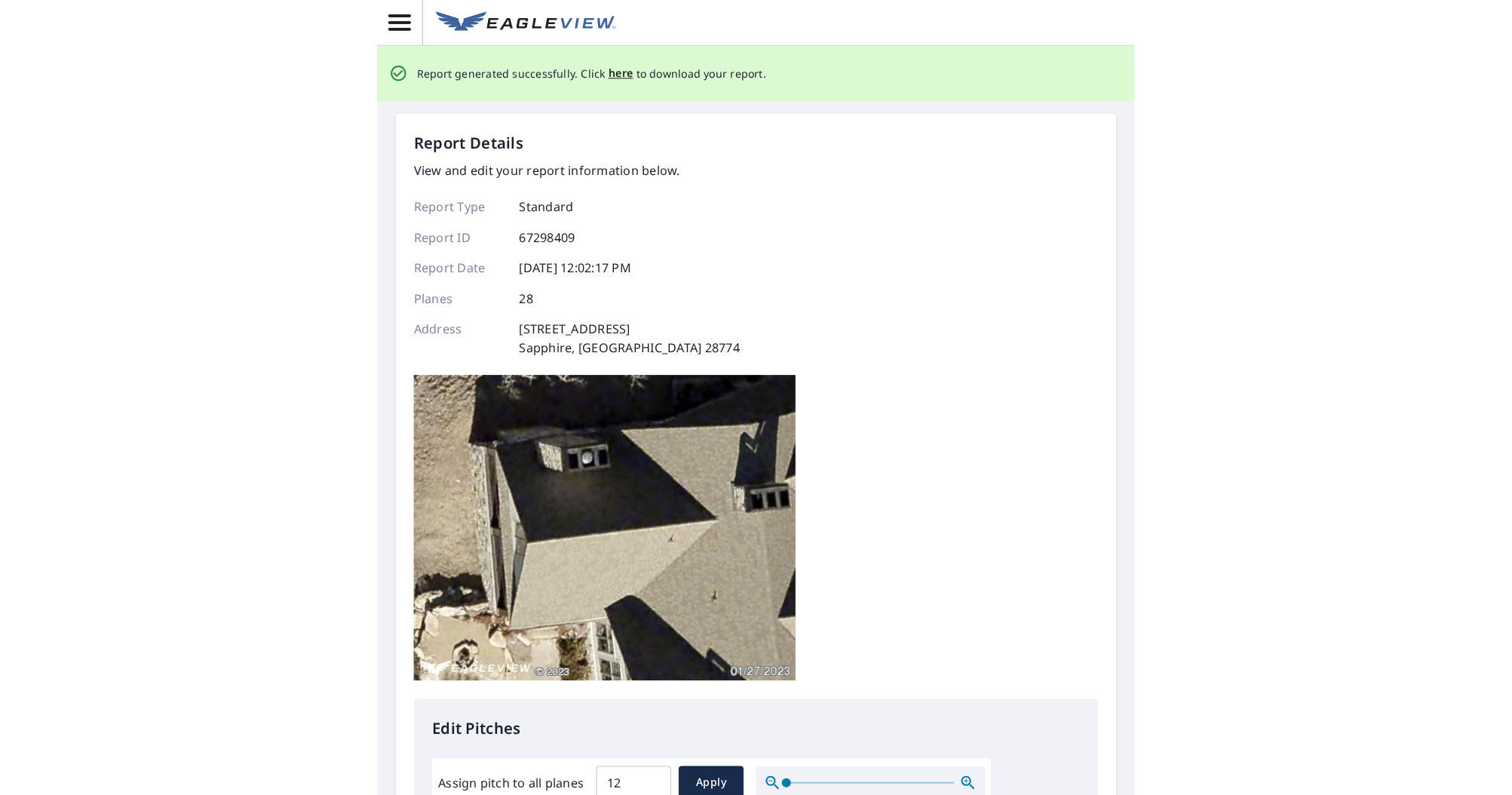
scroll to position [0, 0]
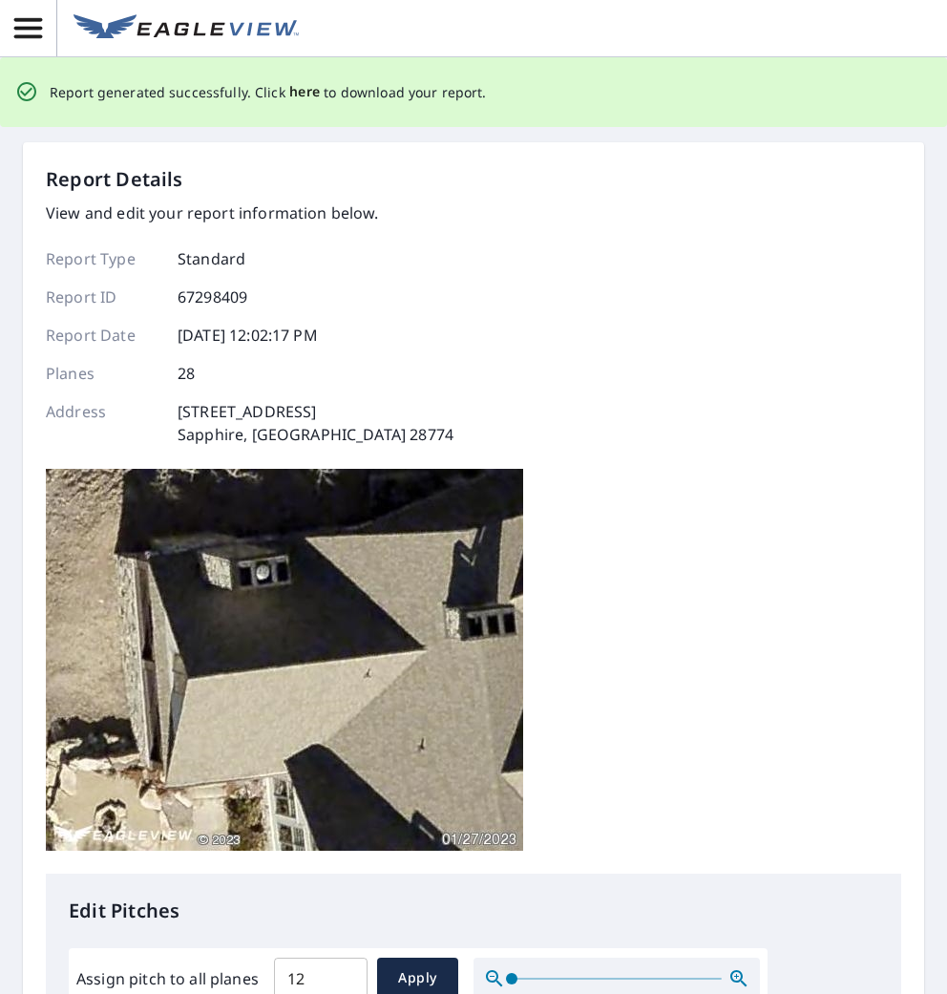
click at [298, 92] on span "here" at bounding box center [305, 92] width 32 height 24
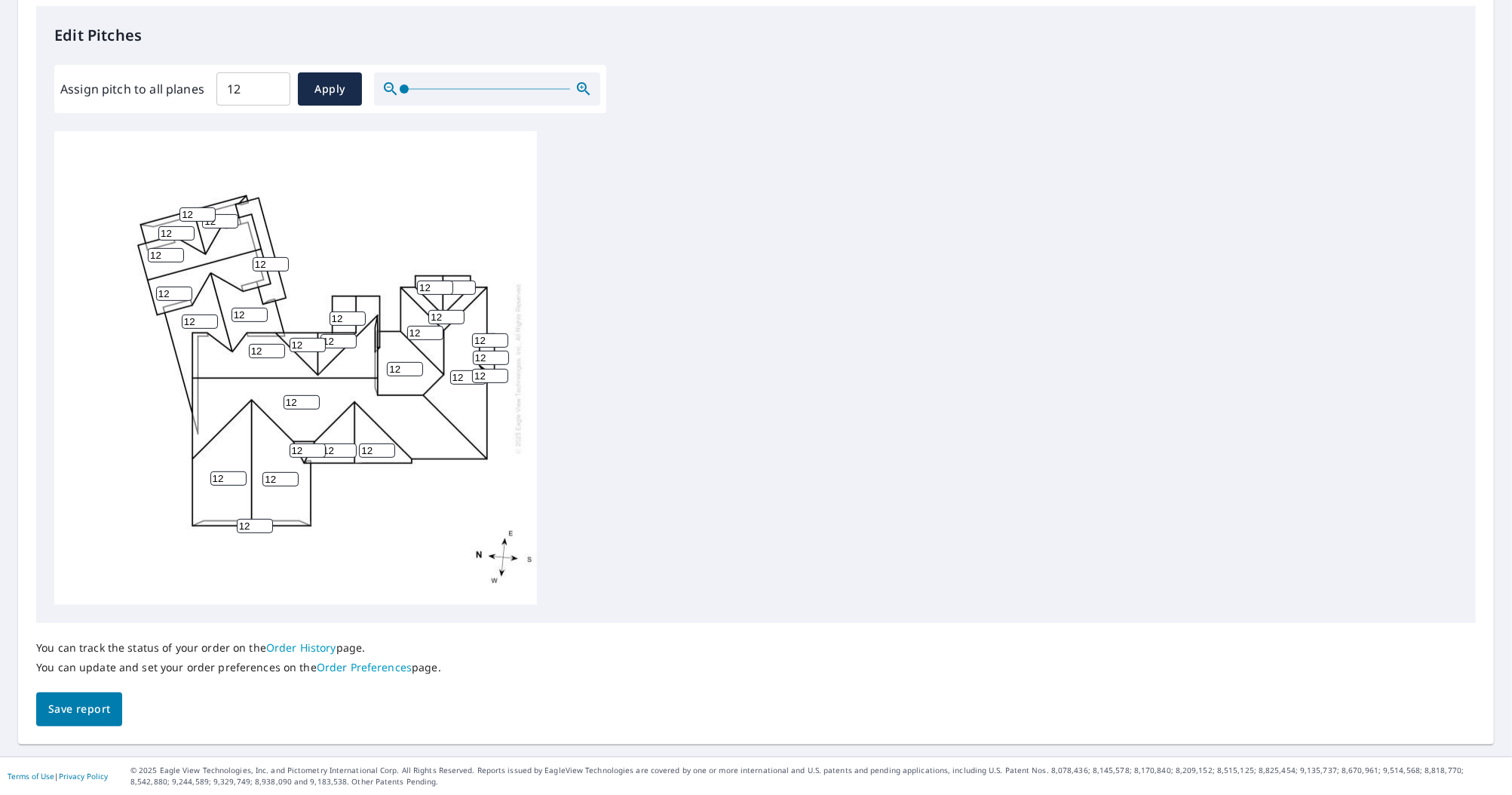
scroll to position [406, 0]
click at [83, 701] on span "Save report" at bounding box center [79, 710] width 62 height 19
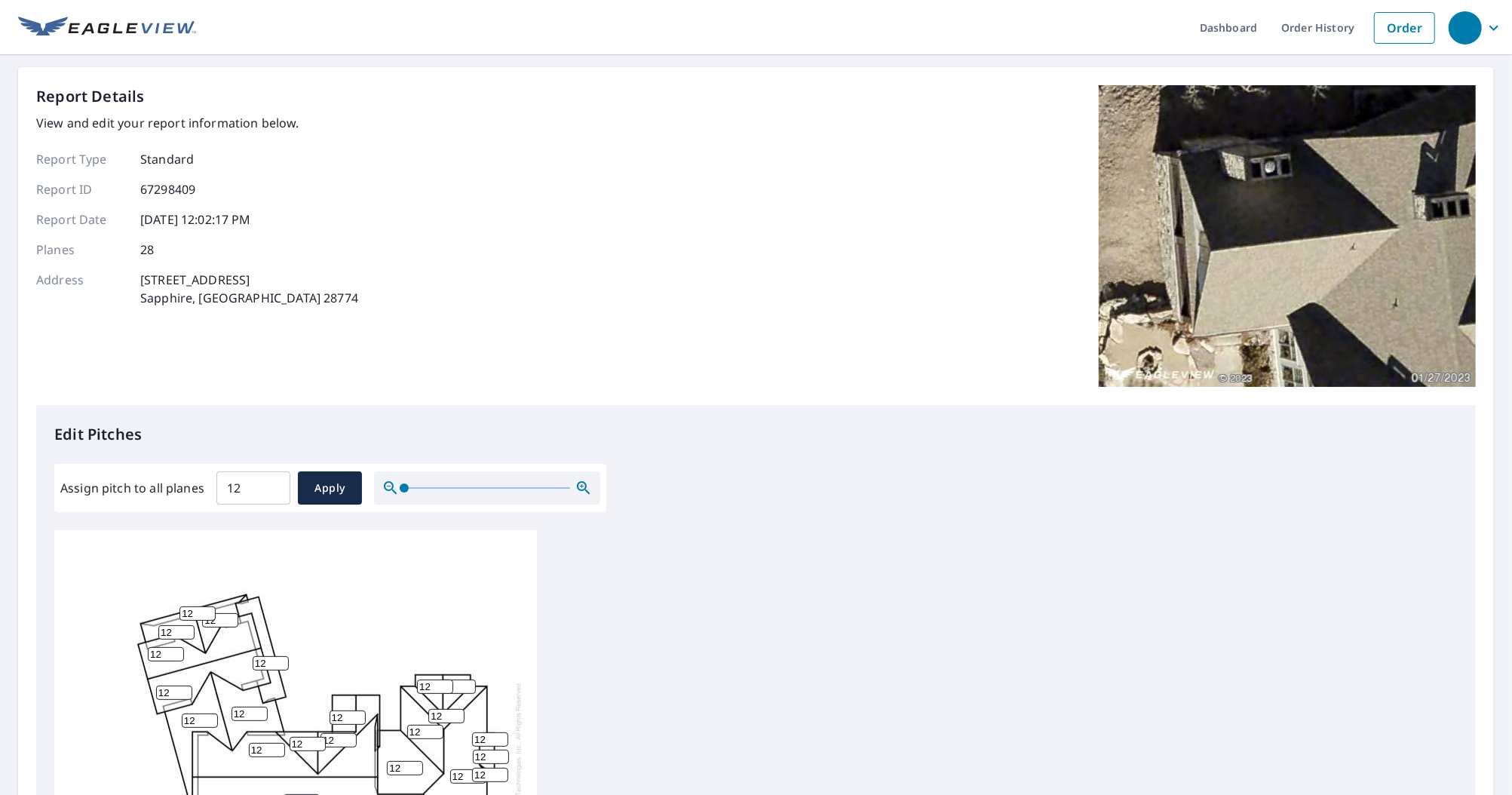
scroll to position [0, 0]
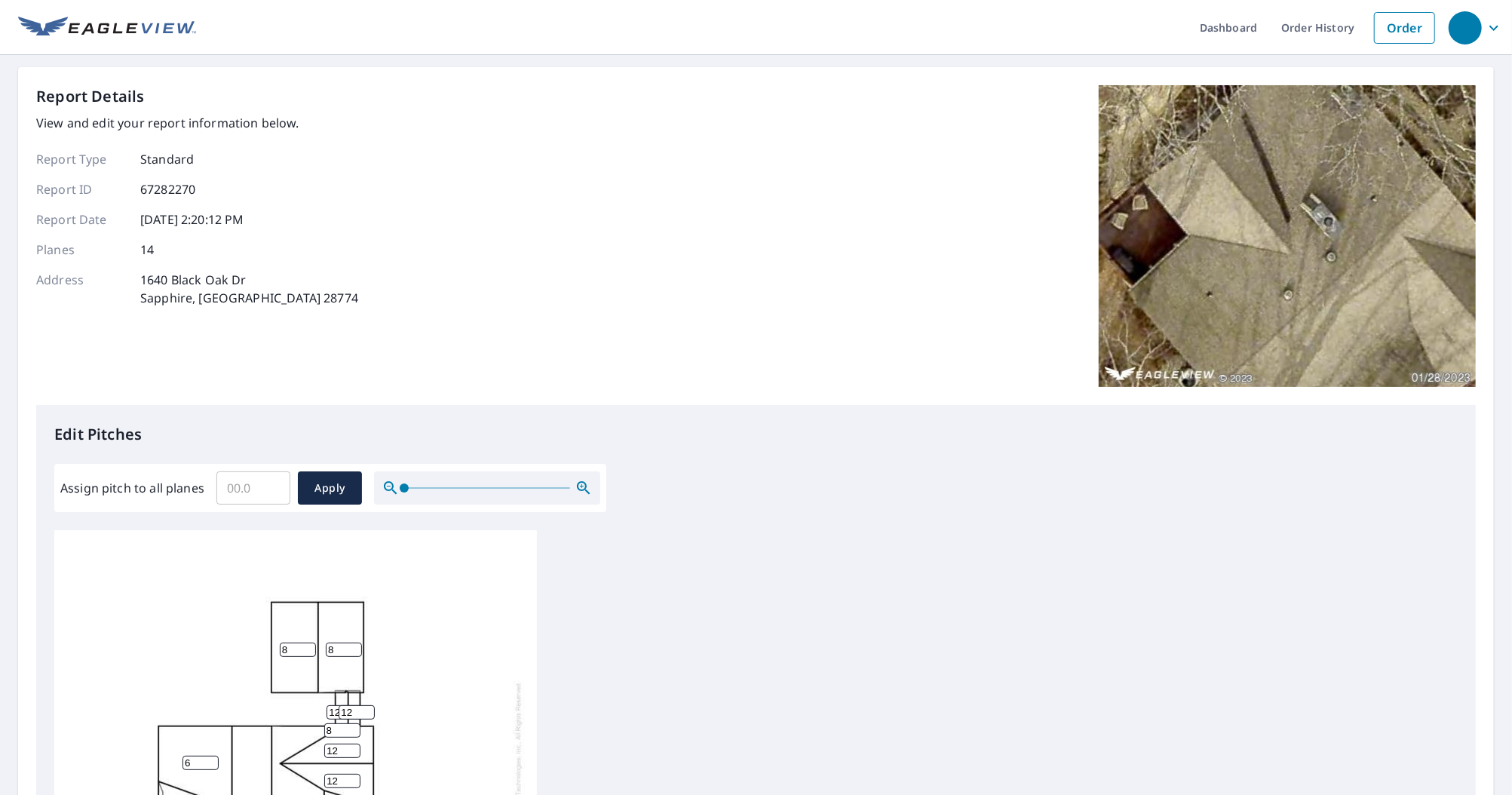
scroll to position [4, 0]
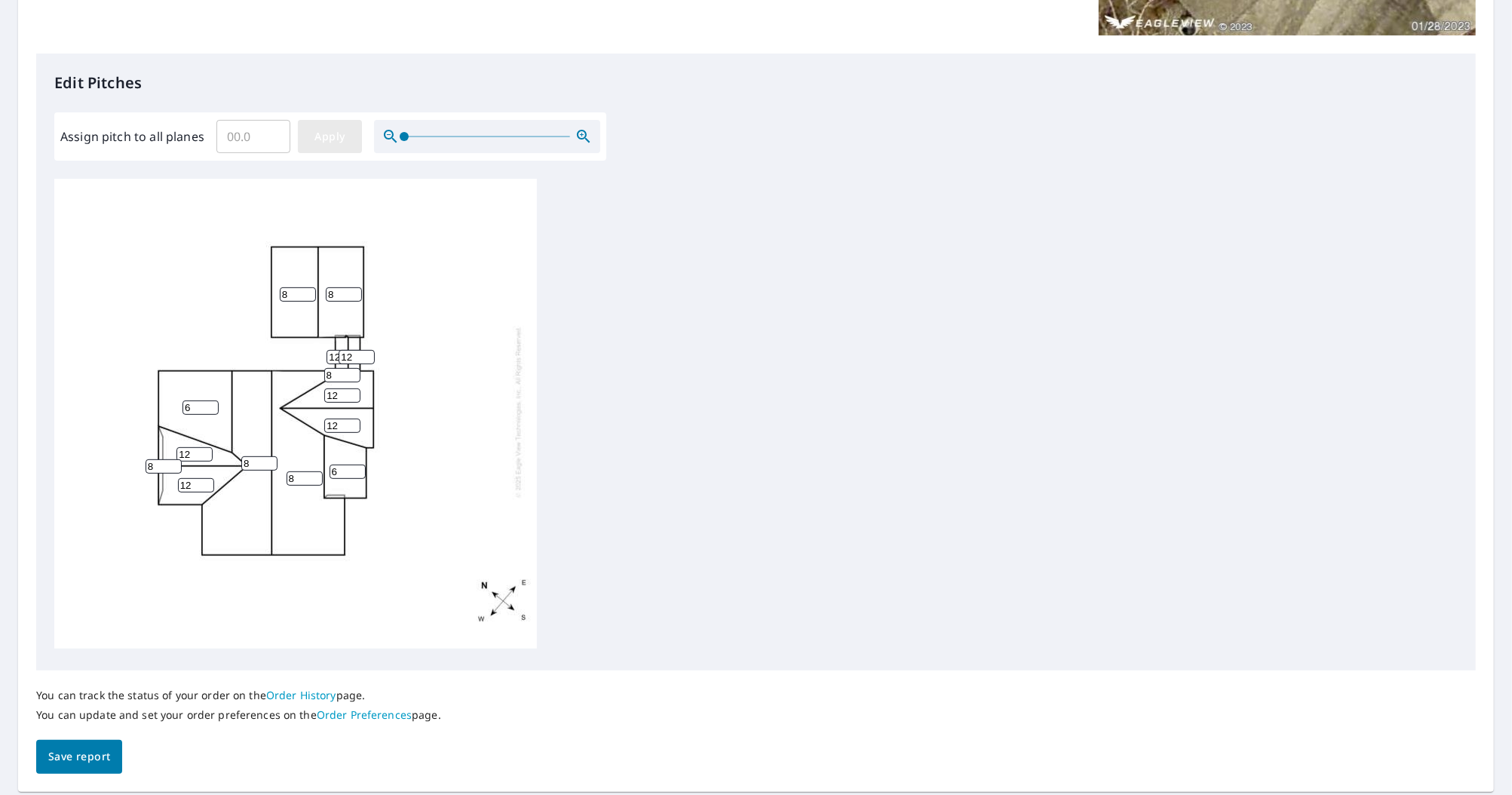
click at [330, 134] on span "Apply" at bounding box center [329, 137] width 40 height 19
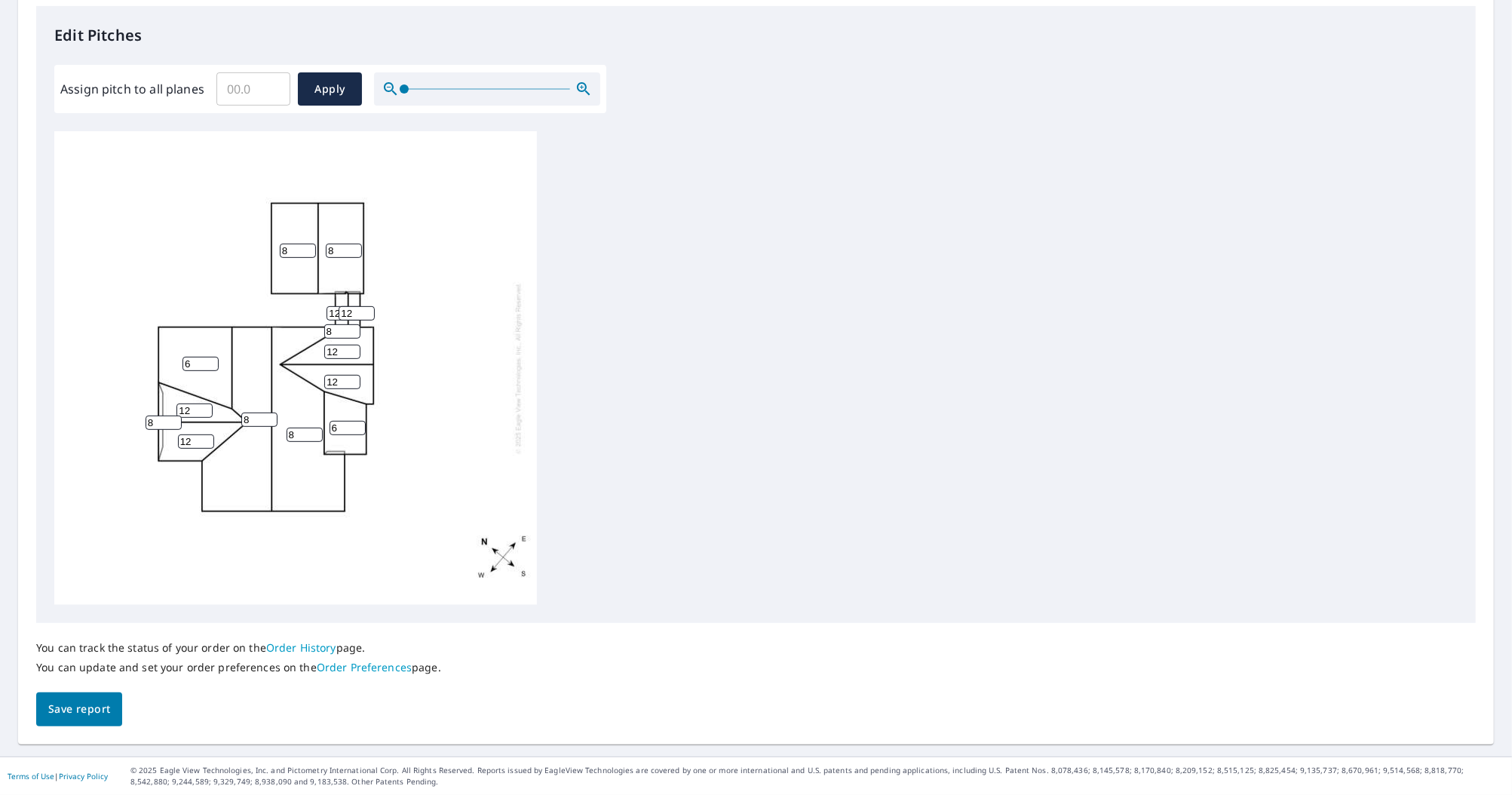
scroll to position [406, 0]
click at [103, 710] on span "Save report" at bounding box center [79, 710] width 62 height 19
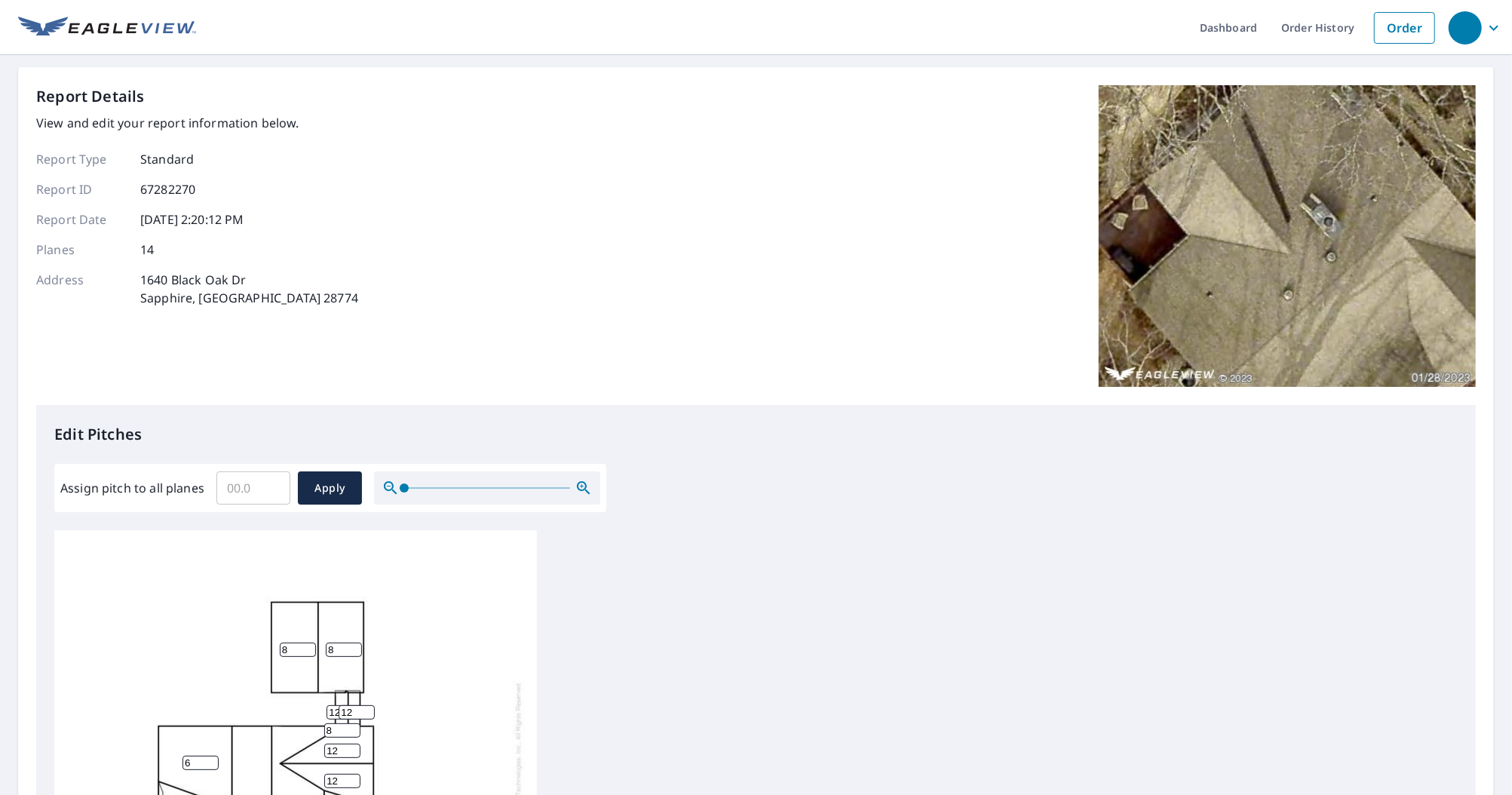
scroll to position [0, 0]
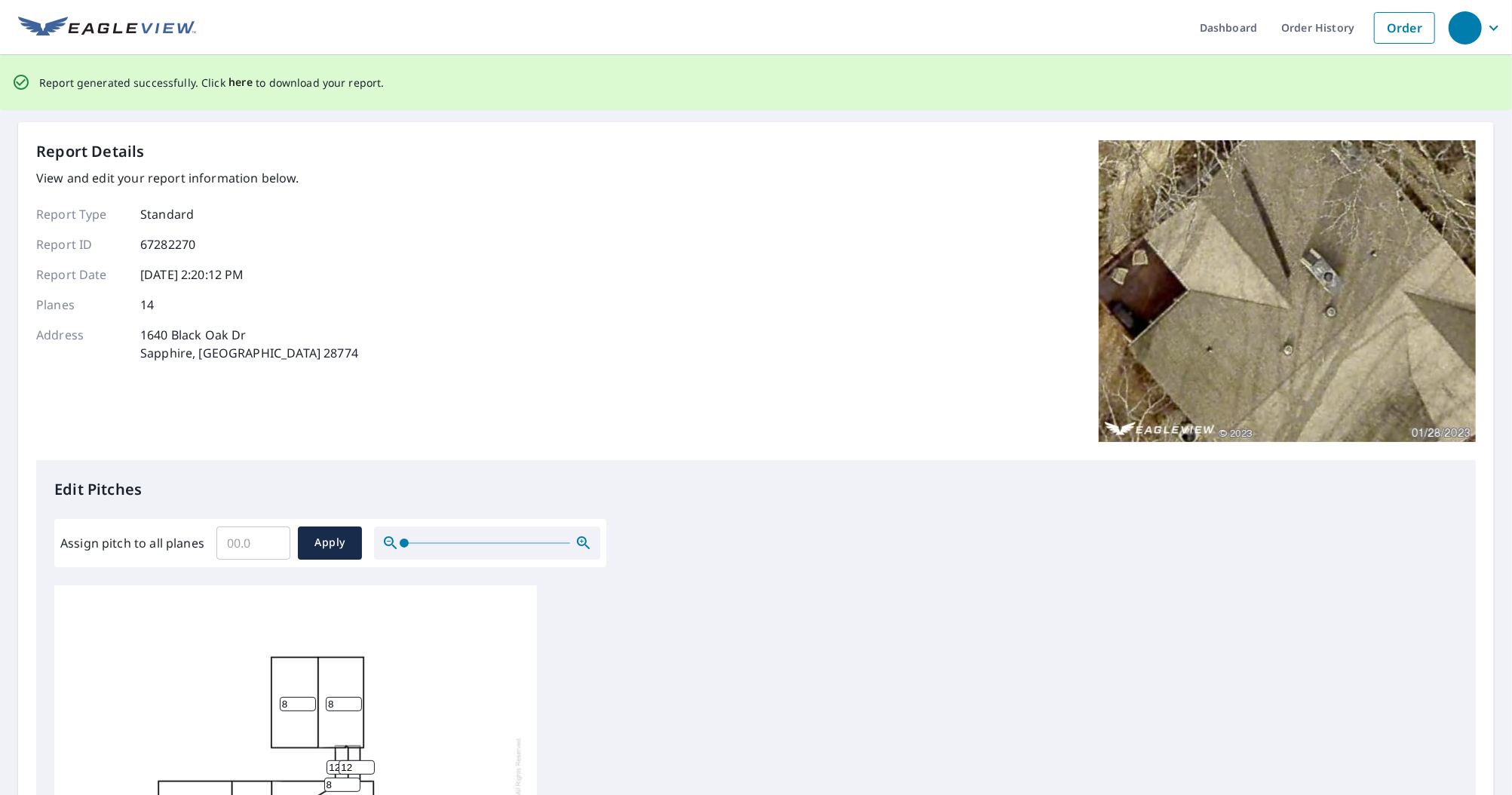
click at [240, 81] on span "here" at bounding box center [241, 83] width 25 height 19
